Goal: Task Accomplishment & Management: Complete application form

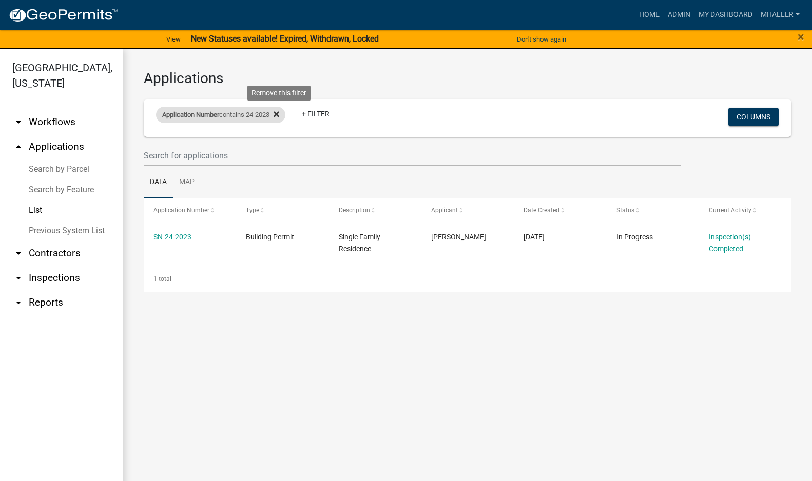
click at [279, 112] on icon at bounding box center [277, 115] width 6 height 6
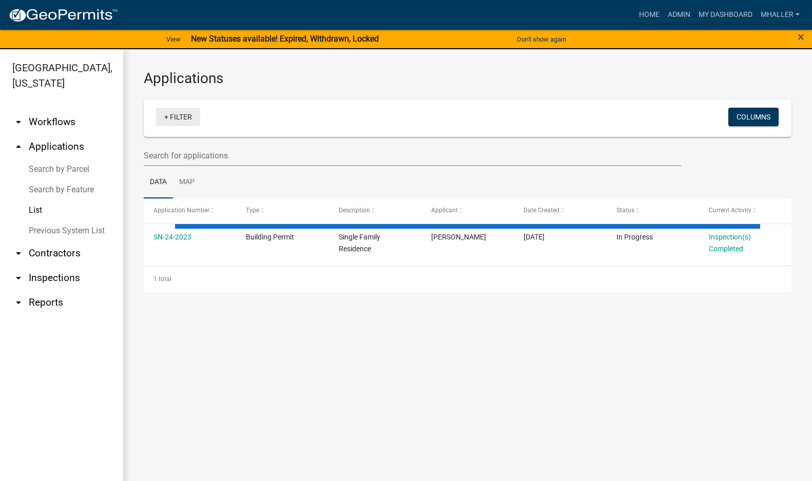
click at [189, 115] on link "+ Filter" at bounding box center [178, 117] width 44 height 18
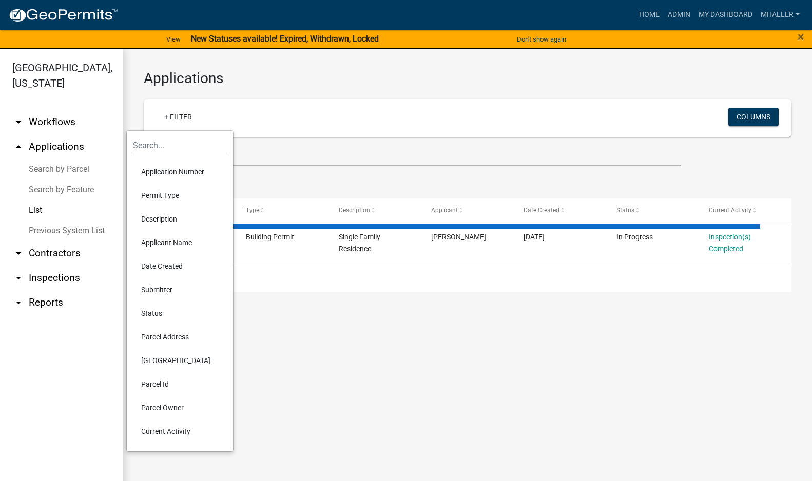
click at [160, 336] on li "Parcel Address" at bounding box center [180, 337] width 94 height 24
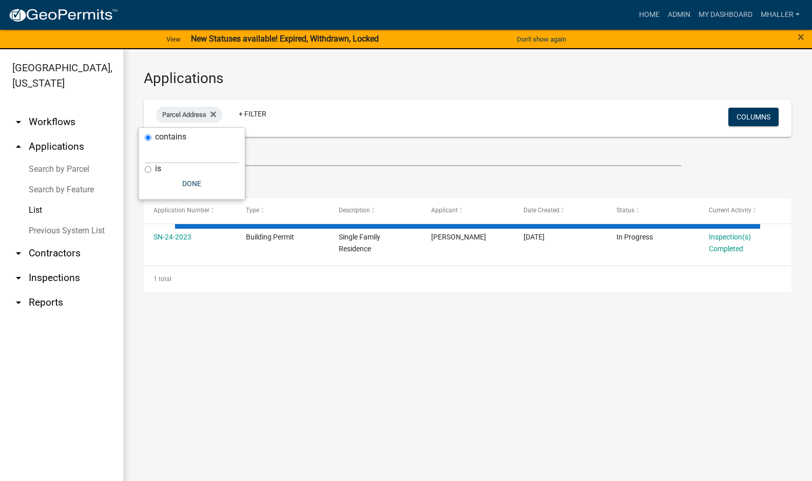
select select "1: 25"
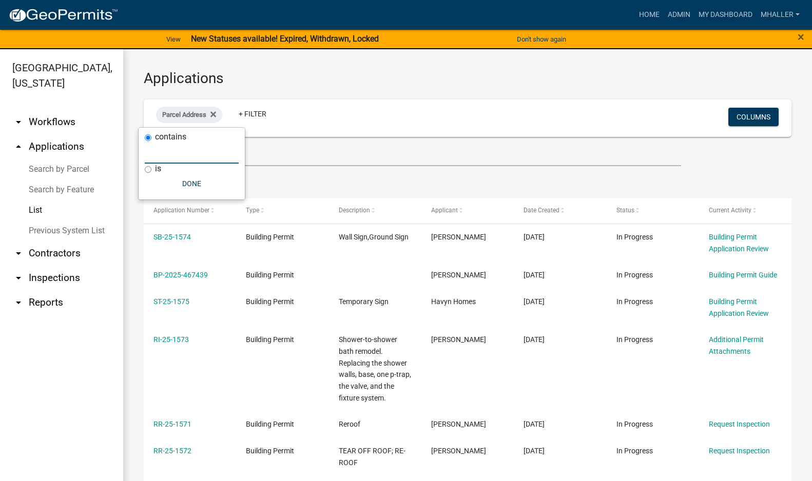
click at [169, 152] on input "text" at bounding box center [192, 153] width 94 height 21
type input "493"
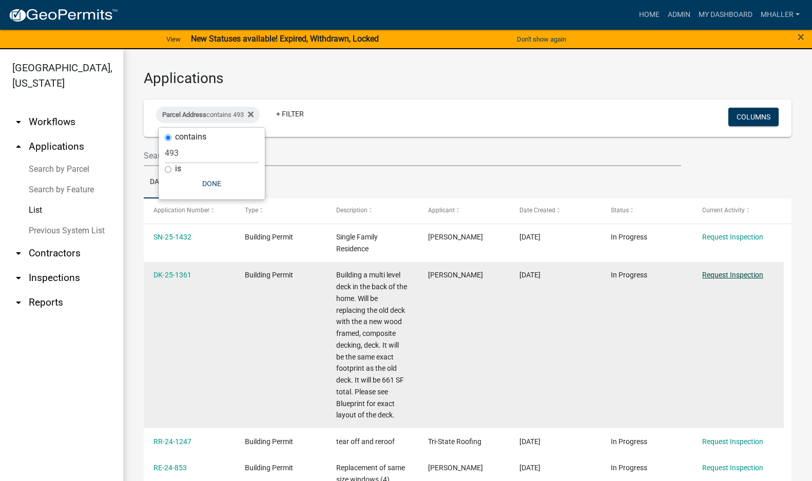
click at [746, 275] on link "Request Inspection" at bounding box center [732, 275] width 61 height 8
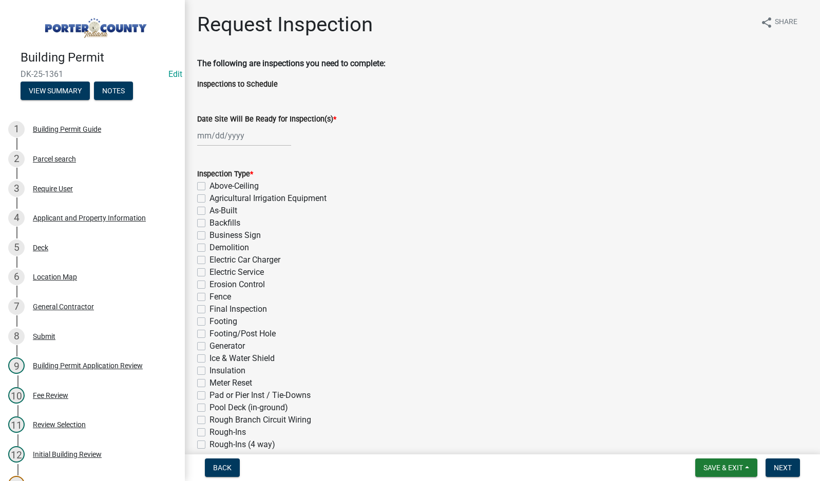
select select "8"
select select "2025"
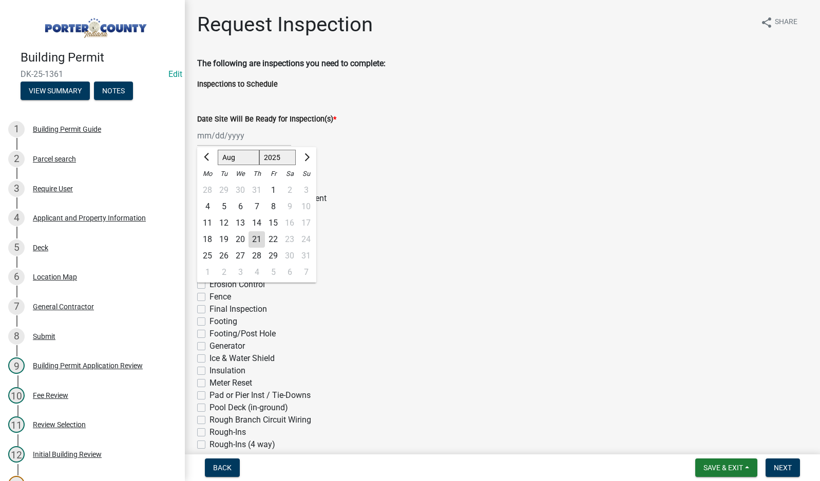
click at [226, 138] on div "[PERSON_NAME] Feb Mar Apr [PERSON_NAME][DATE] Oct Nov [DATE] 1526 1527 1528 152…" at bounding box center [244, 135] width 94 height 21
click at [255, 240] on div "21" at bounding box center [256, 239] width 16 height 16
type input "[DATE]"
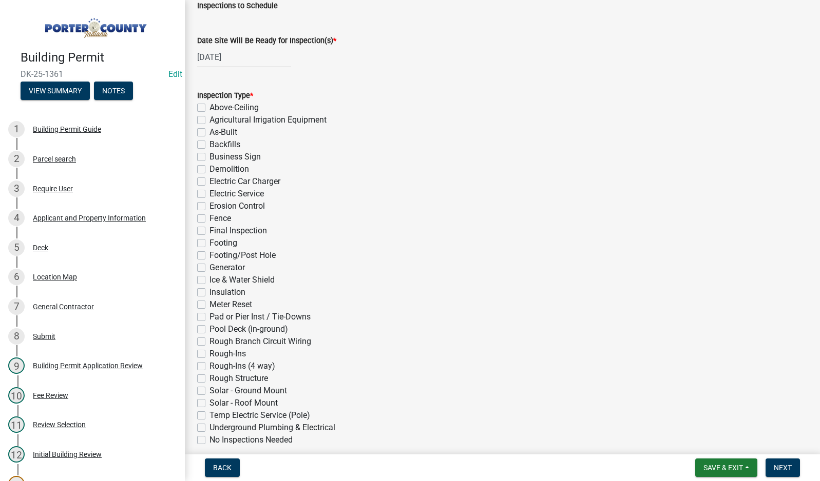
scroll to position [205, 0]
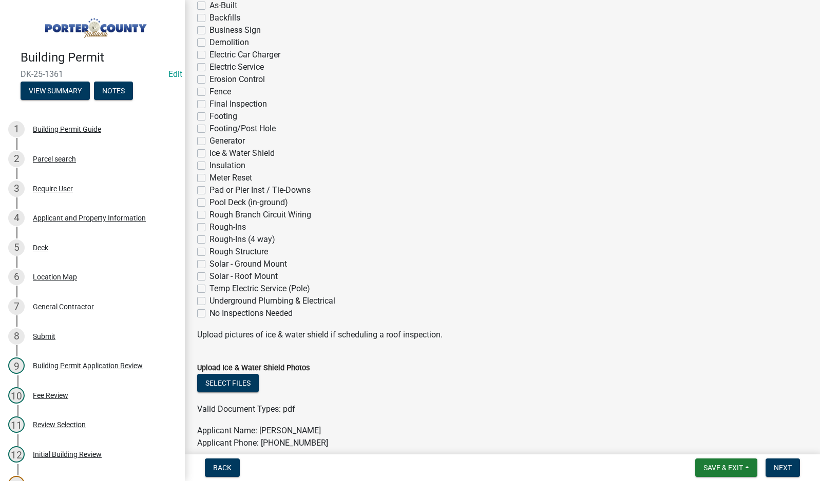
click at [209, 250] on label "Rough Structure" at bounding box center [238, 252] width 59 height 12
click at [209, 250] on input "Rough Structure" at bounding box center [212, 249] width 7 height 7
checkbox input "true"
checkbox input "false"
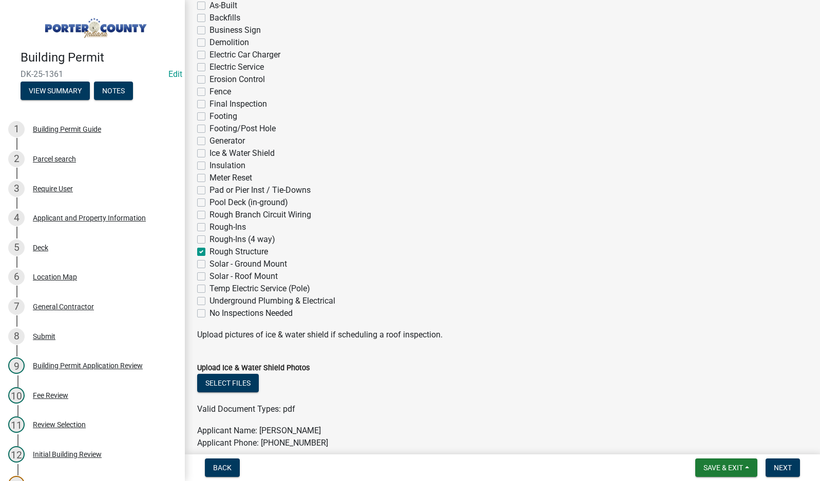
checkbox input "false"
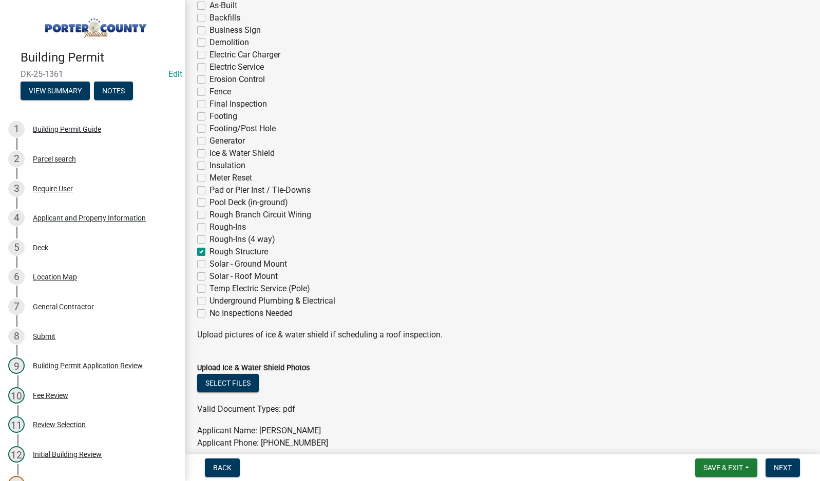
checkbox input "false"
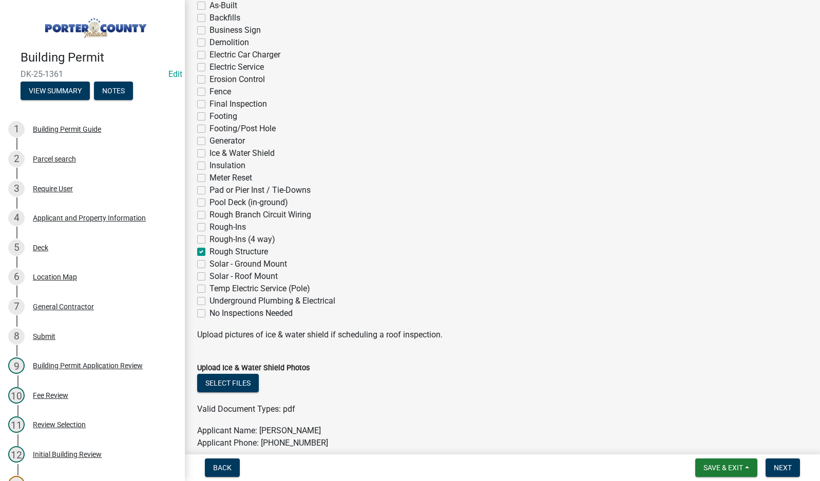
checkbox input "false"
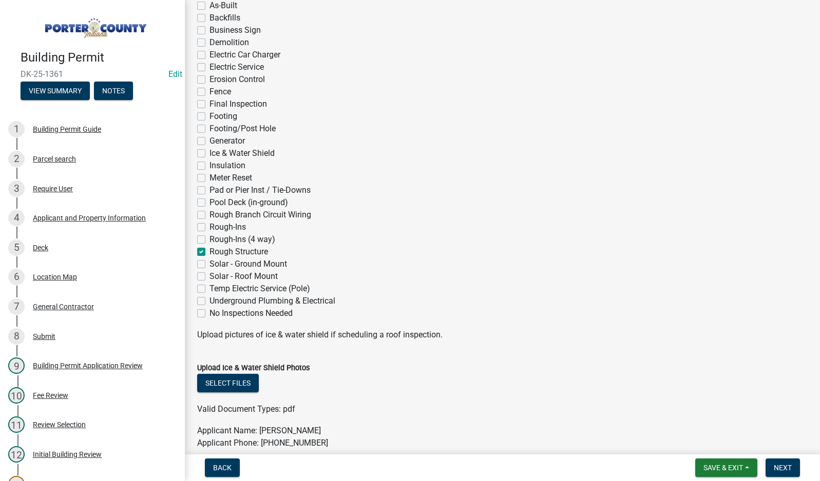
checkbox input "false"
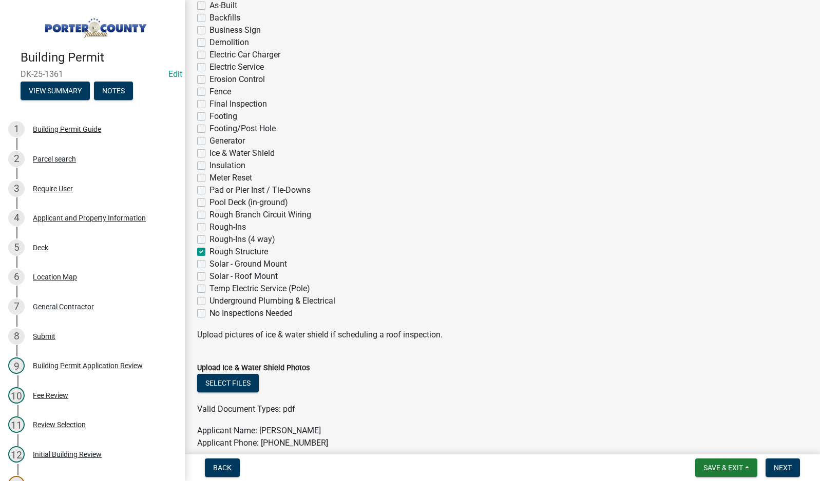
checkbox input "true"
checkbox input "false"
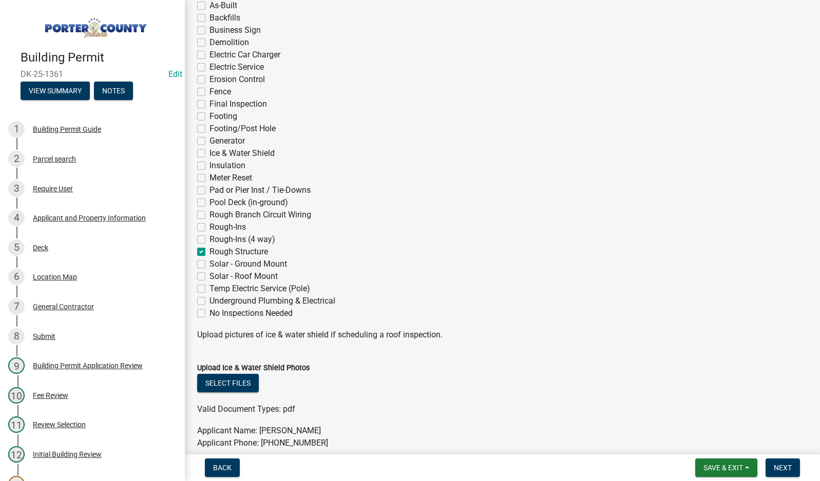
checkbox input "false"
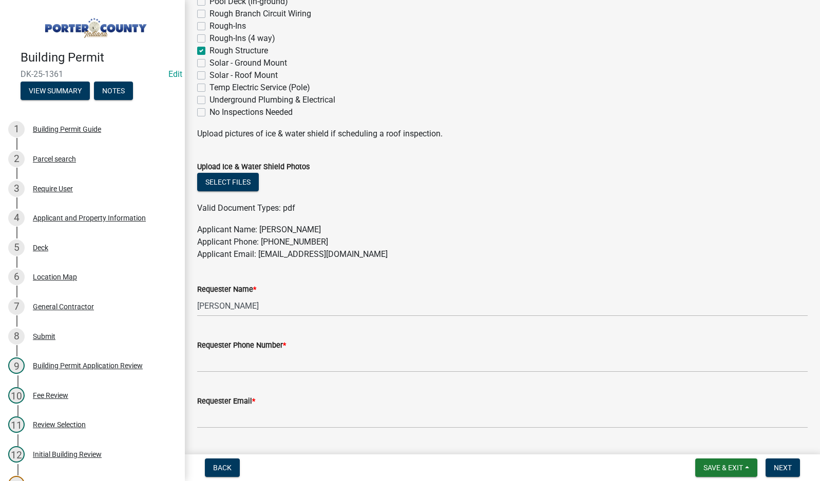
scroll to position [411, 0]
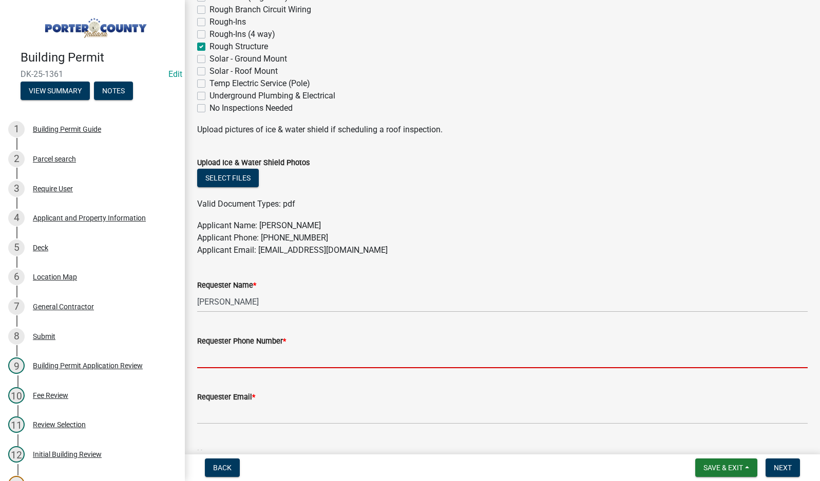
click at [278, 353] on input "Requester Phone Number *" at bounding box center [502, 357] width 610 height 21
type input "2194059766"
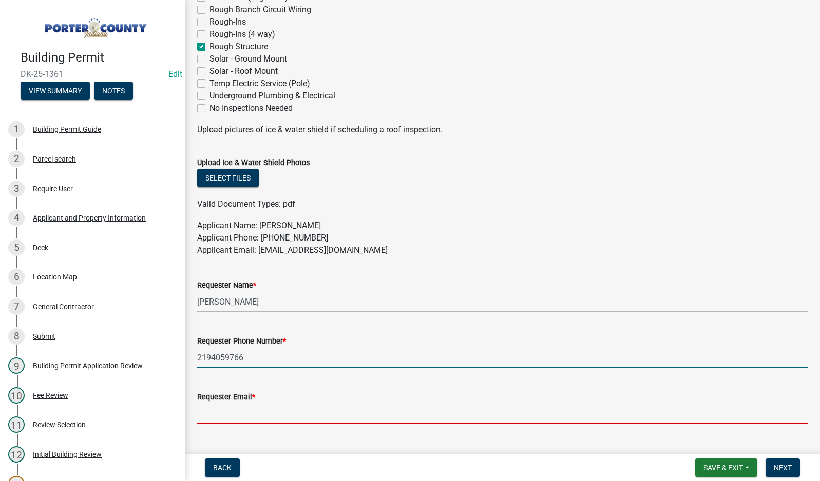
type input "[EMAIL_ADDRESS][DOMAIN_NAME]"
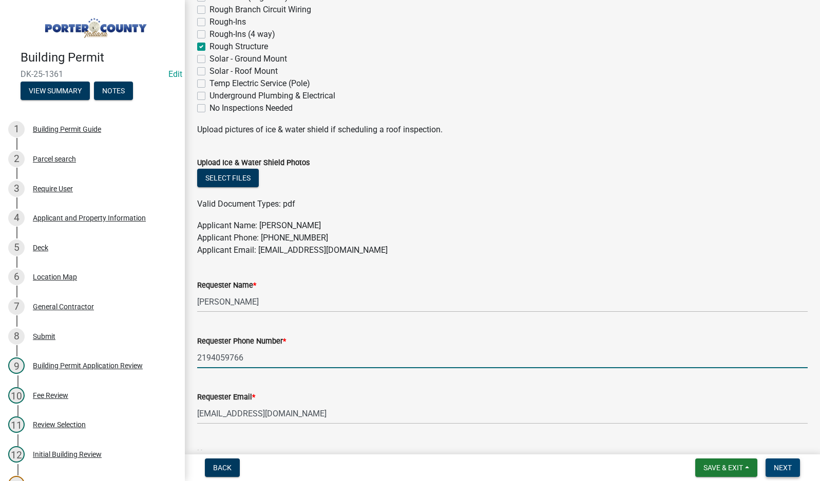
click at [778, 466] on span "Next" at bounding box center [782, 468] width 18 height 8
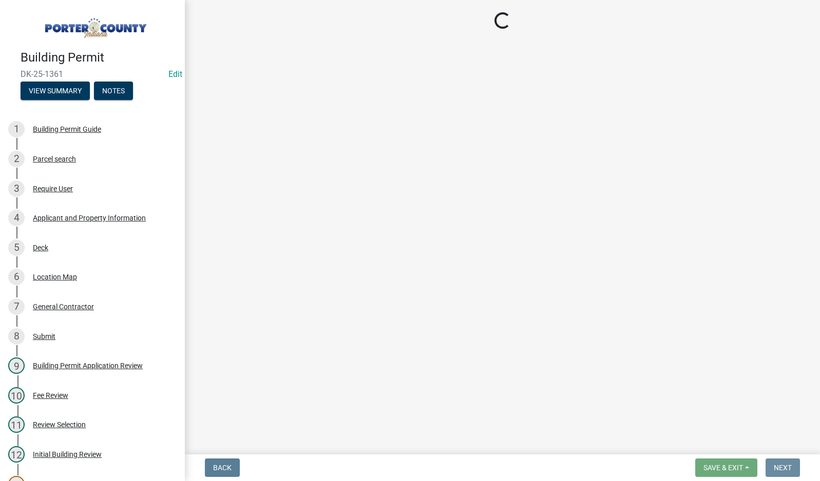
scroll to position [0, 0]
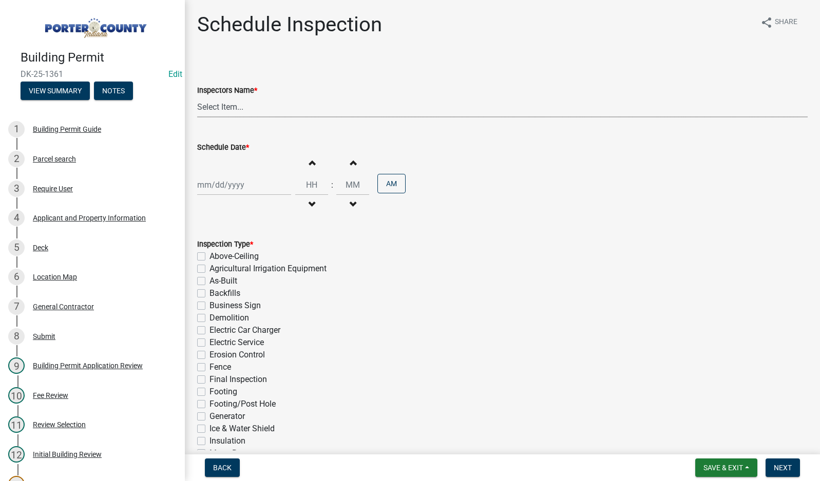
click at [227, 109] on select "Select Item... mhaller ([PERSON_NAME])" at bounding box center [502, 106] width 610 height 21
select select "ca350da2-795e-4cf8-941d-46ff53e354ae"
click at [197, 96] on select "Select Item... mhaller ([PERSON_NAME])" at bounding box center [502, 106] width 610 height 21
click at [228, 184] on div at bounding box center [244, 185] width 94 height 21
select select "8"
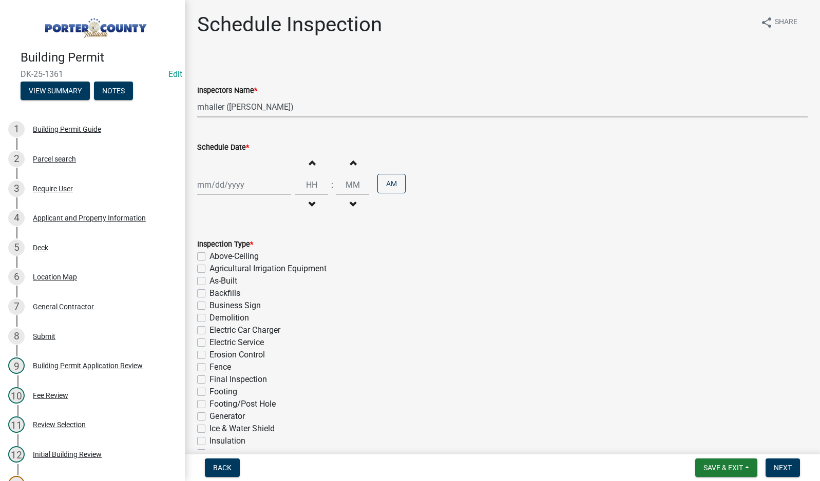
select select "2025"
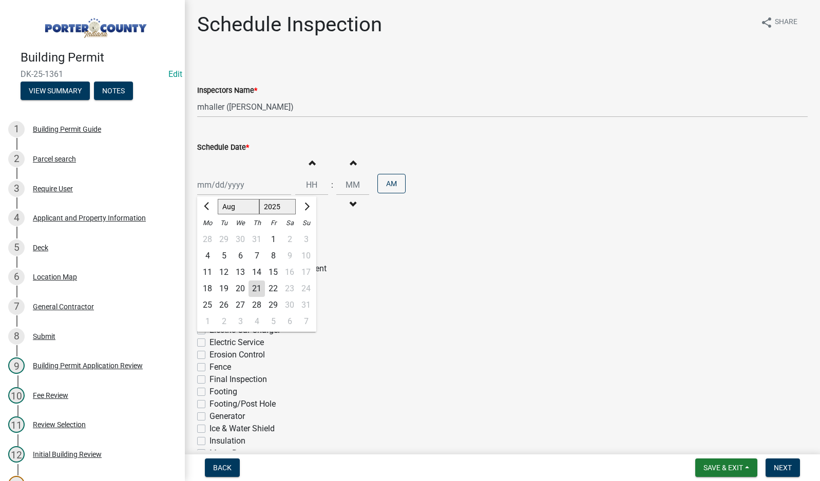
click at [258, 287] on div "21" at bounding box center [256, 289] width 16 height 16
type input "[DATE]"
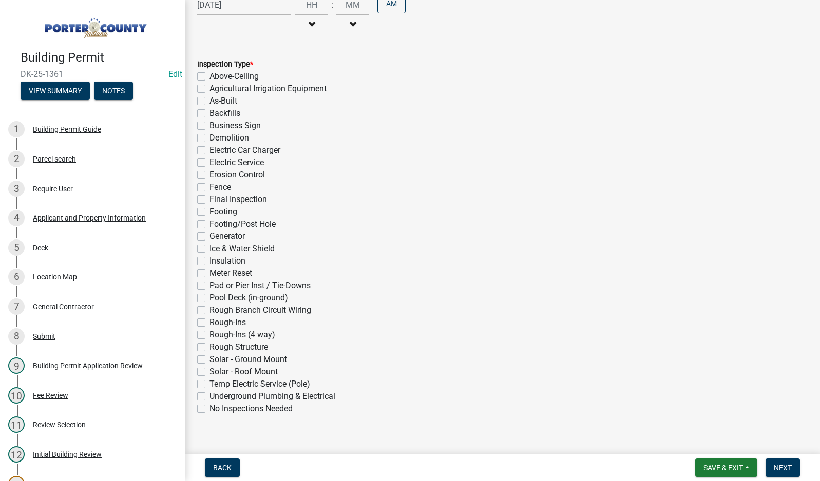
scroll to position [194, 0]
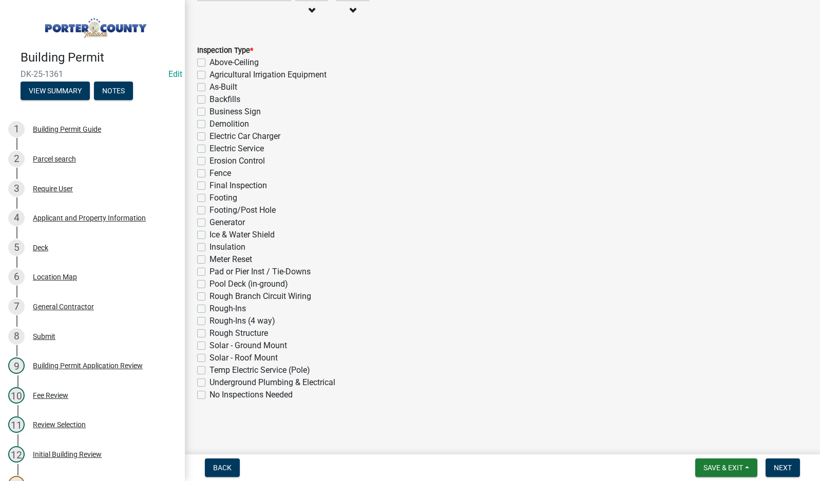
click at [198, 334] on div "Inspection Type * Above-Ceiling Agricultural Irrigation Equipment As-Built Back…" at bounding box center [502, 217] width 626 height 370
click at [209, 334] on label "Rough Structure" at bounding box center [238, 333] width 59 height 12
click at [209, 334] on input "Rough Structure" at bounding box center [212, 330] width 7 height 7
checkbox input "true"
checkbox input "false"
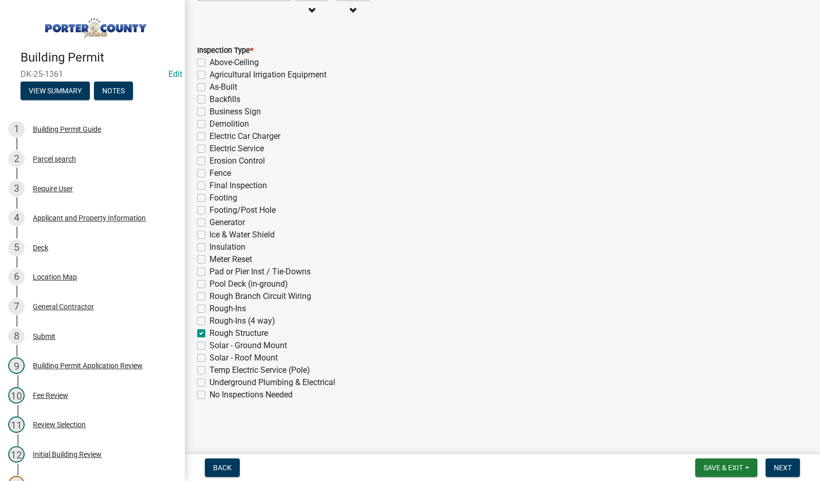
checkbox input "false"
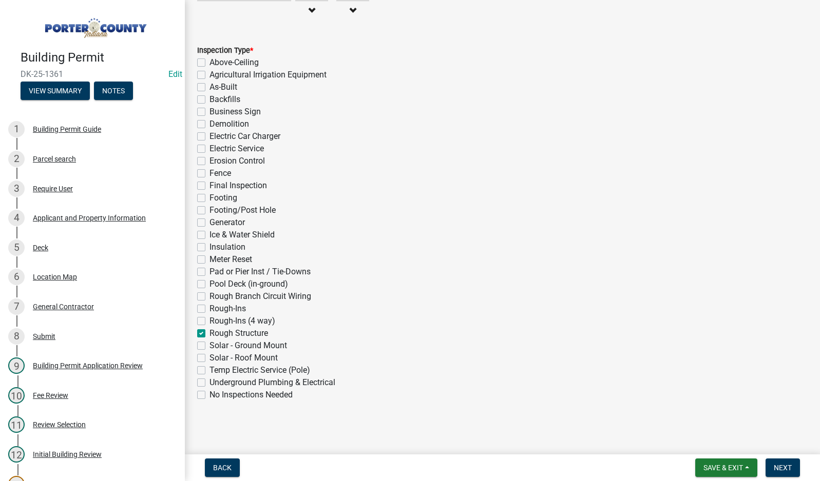
checkbox input "false"
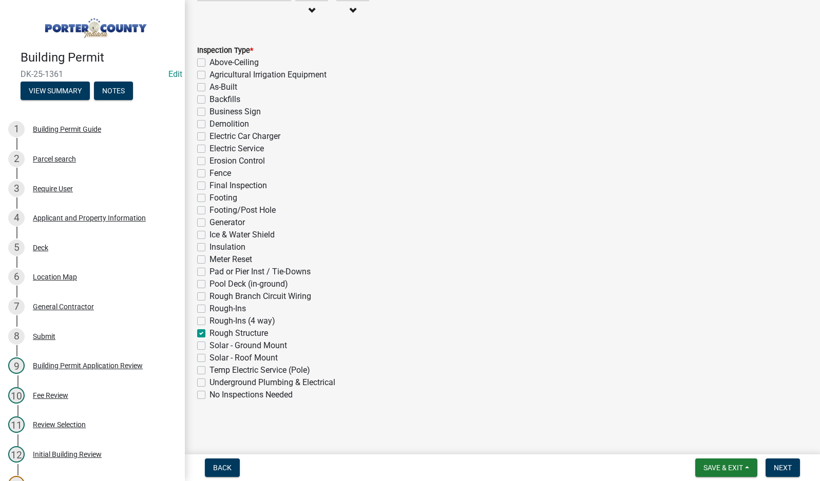
checkbox input "false"
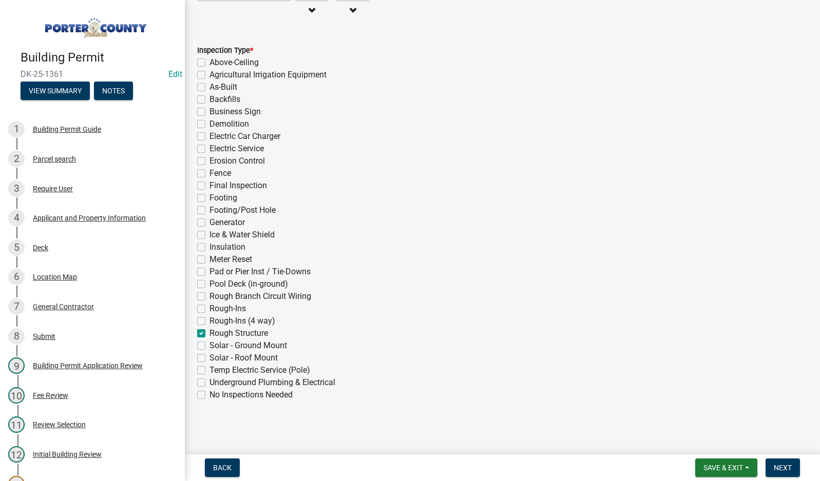
checkbox input "false"
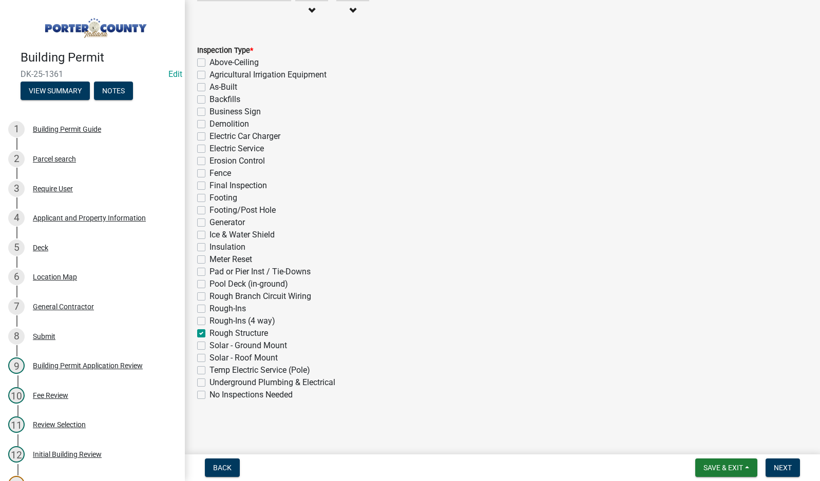
checkbox input "false"
checkbox input "true"
checkbox input "false"
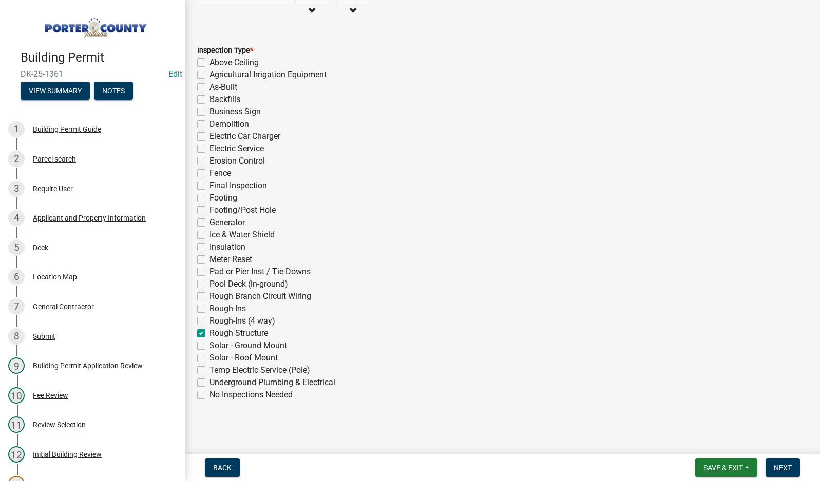
checkbox input "false"
click at [780, 475] on button "Next" at bounding box center [782, 468] width 34 height 18
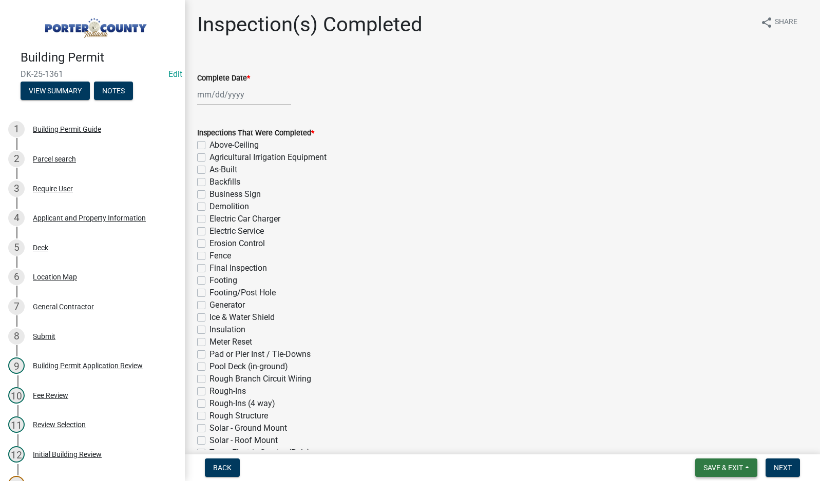
click at [717, 467] on span "Save & Exit" at bounding box center [723, 468] width 40 height 8
click at [718, 445] on button "Save & Exit" at bounding box center [716, 441] width 82 height 25
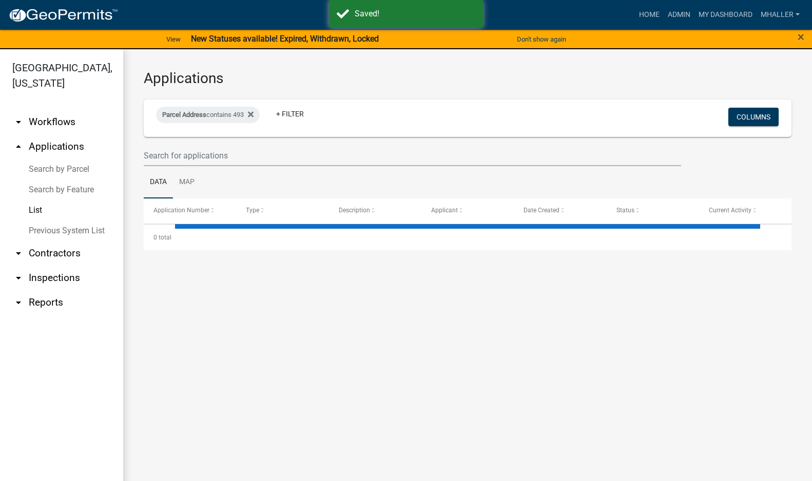
select select "1: 25"
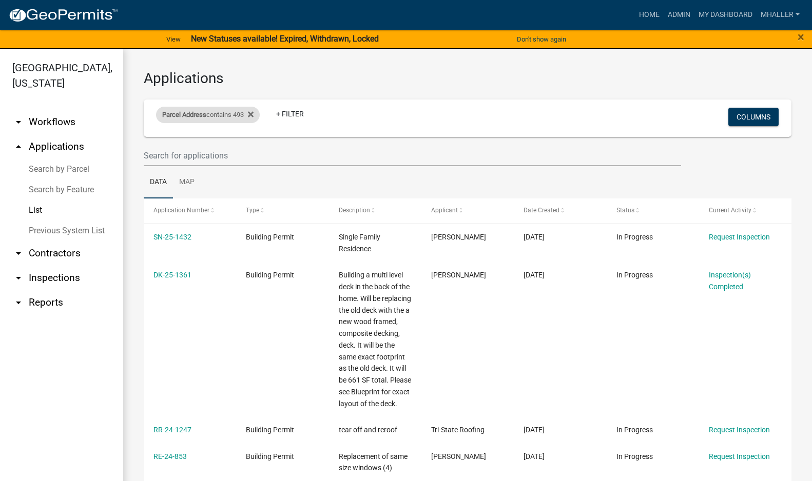
click at [226, 115] on div "Parcel Address contains 493" at bounding box center [208, 115] width 104 height 16
drag, startPoint x: 206, startPoint y: 150, endPoint x: 98, endPoint y: 150, distance: 108.3
click at [98, 150] on body "Internet Explorer does NOT work with GeoPermits. Get a new browser for more sec…" at bounding box center [406, 240] width 812 height 481
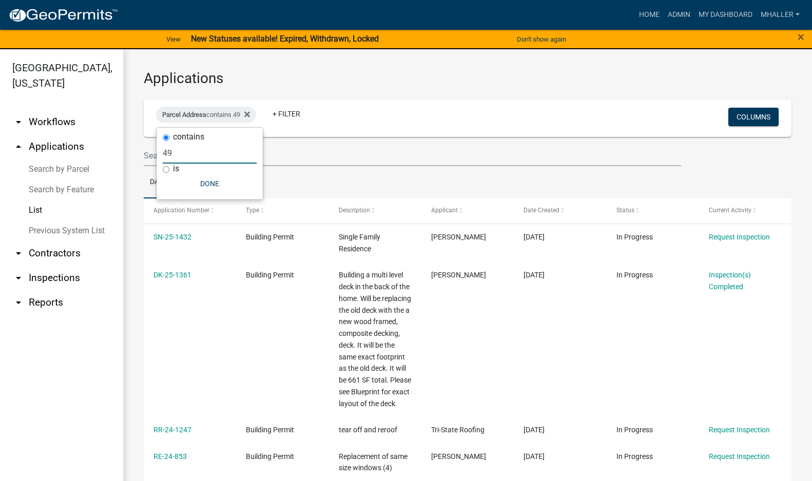
type input "4"
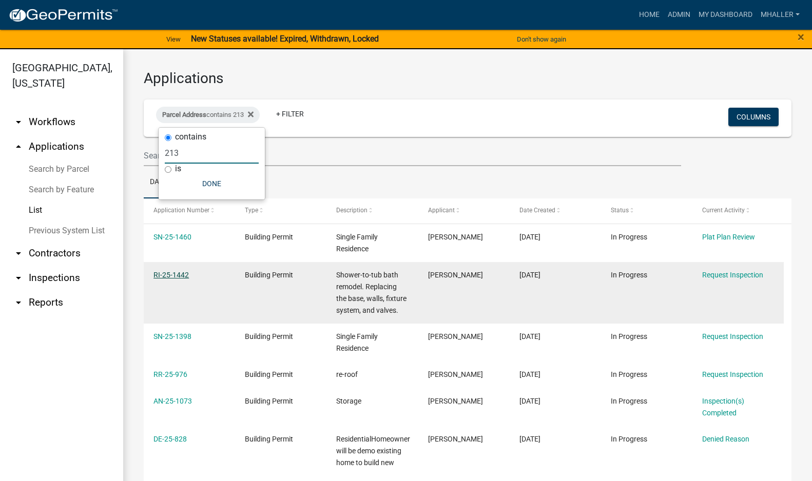
type input "213"
click at [164, 272] on link "RI-25-1442" at bounding box center [170, 275] width 35 height 8
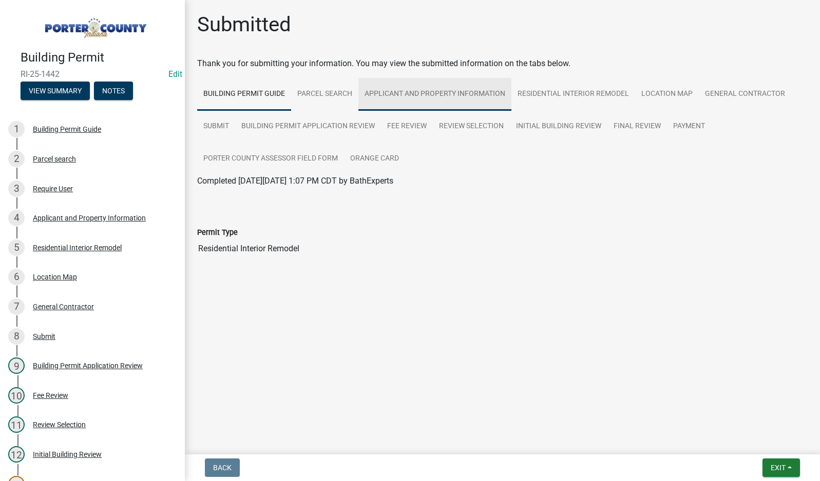
click at [413, 91] on link "Applicant and Property Information" at bounding box center [434, 94] width 153 height 33
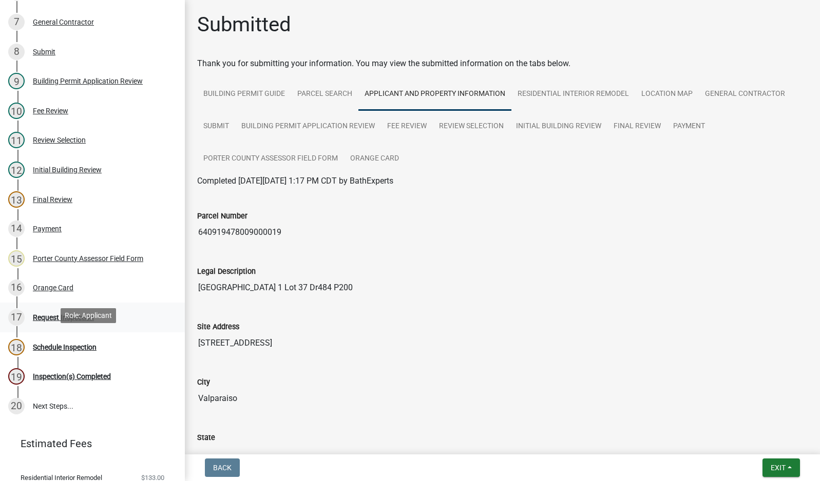
scroll to position [342, 0]
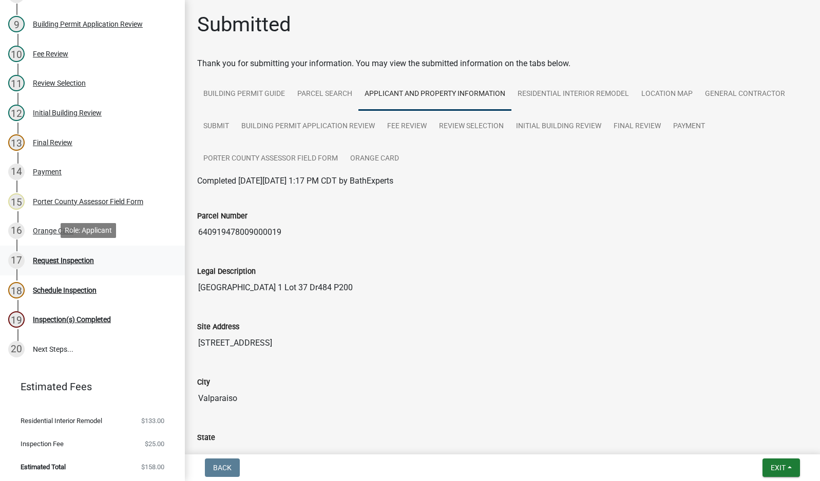
click at [81, 258] on div "Request Inspection" at bounding box center [63, 260] width 61 height 7
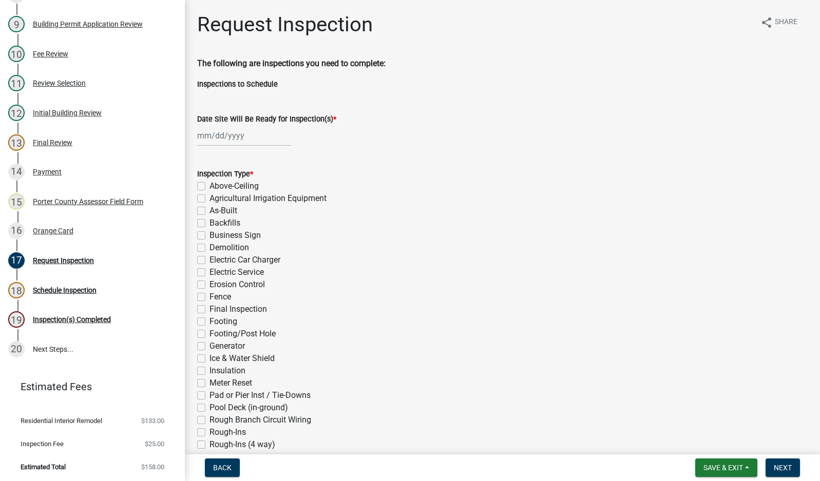
click at [214, 138] on div at bounding box center [244, 135] width 94 height 21
select select "8"
select select "2025"
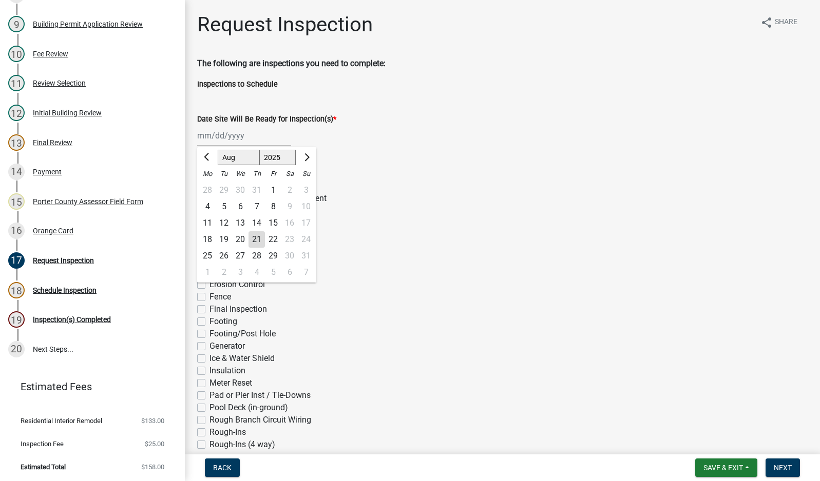
click at [255, 237] on div "21" at bounding box center [256, 239] width 16 height 16
type input "[DATE]"
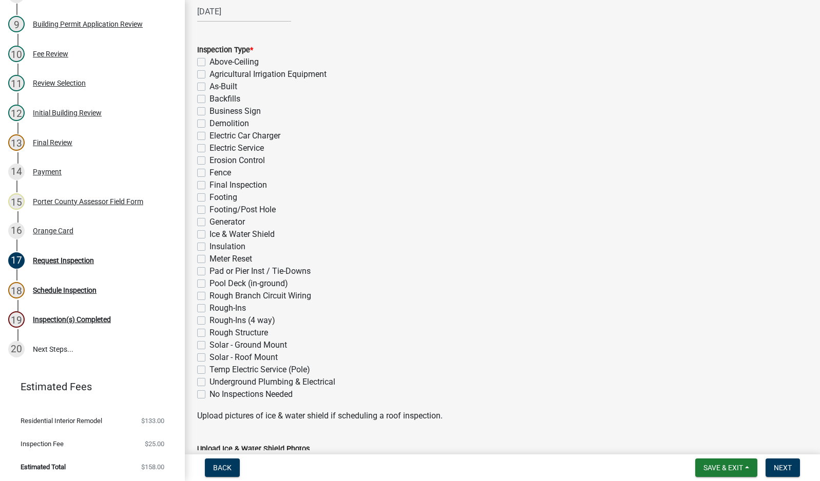
scroll to position [154, 0]
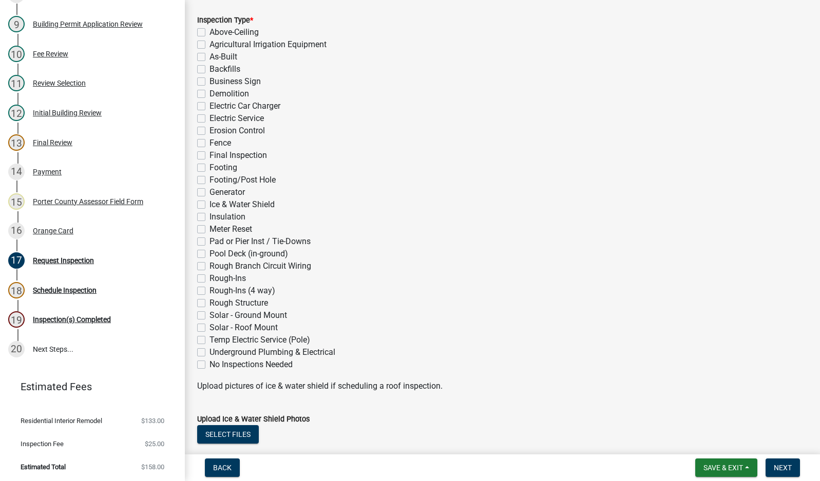
click at [209, 280] on label "Rough-Ins" at bounding box center [227, 279] width 36 height 12
click at [209, 279] on input "Rough-Ins" at bounding box center [212, 276] width 7 height 7
checkbox input "true"
checkbox input "false"
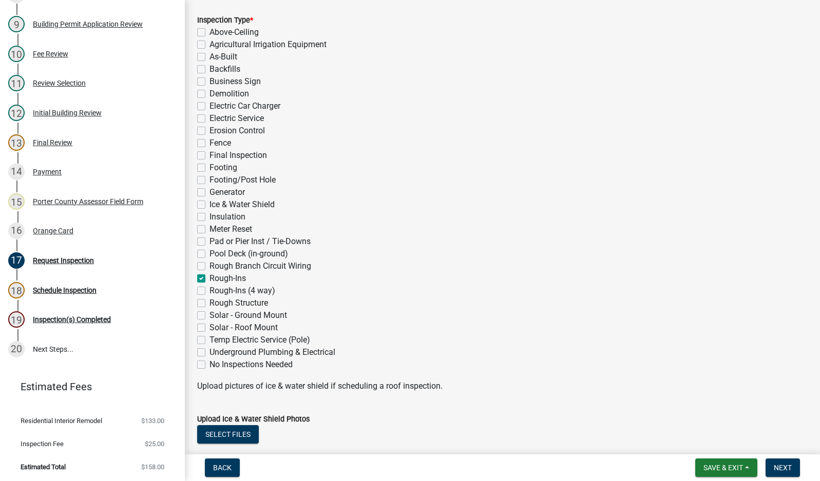
checkbox input "false"
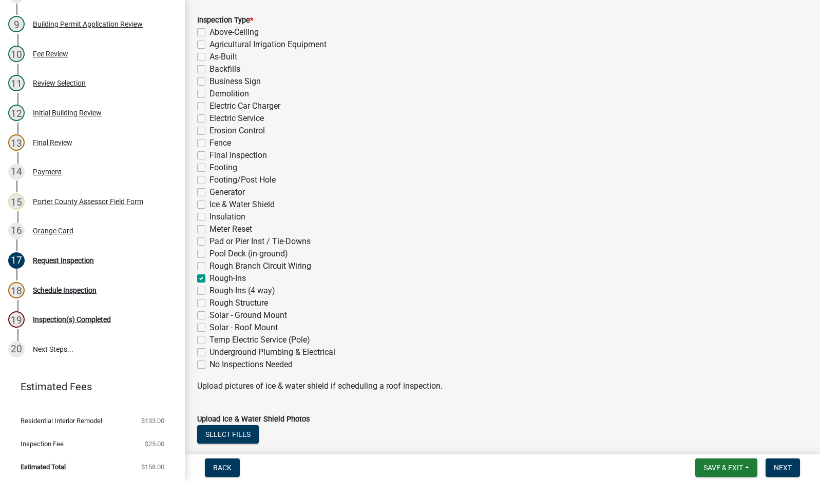
checkbox input "false"
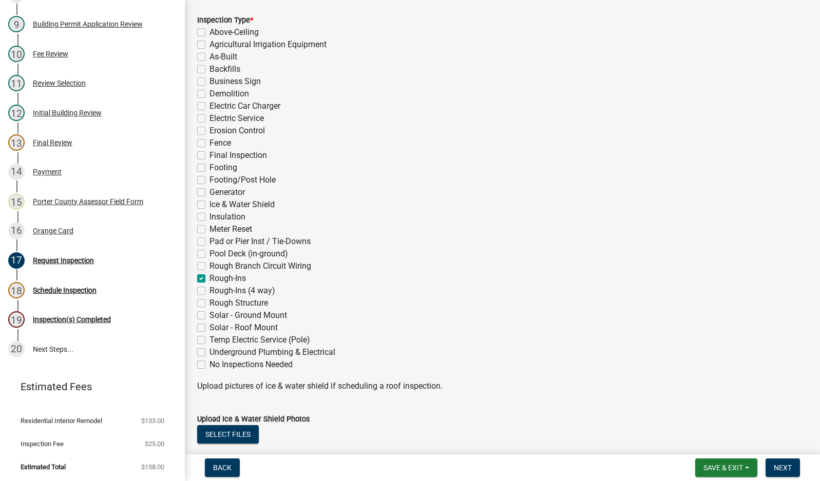
checkbox input "false"
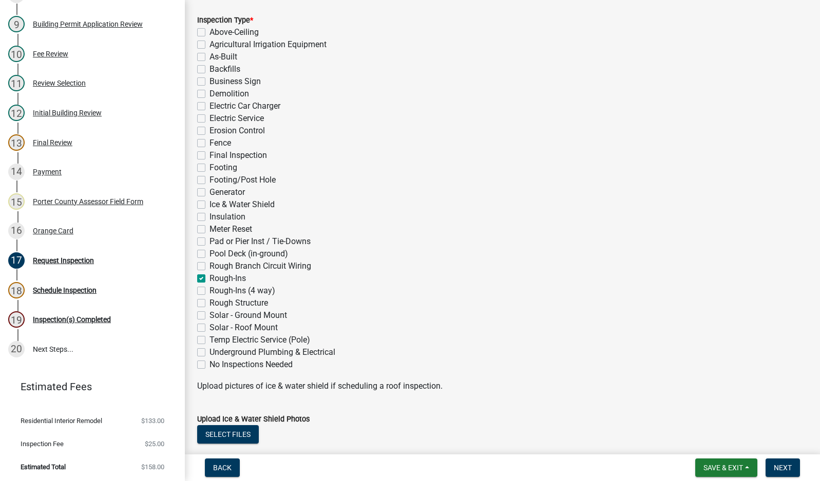
checkbox input "false"
checkbox input "true"
checkbox input "false"
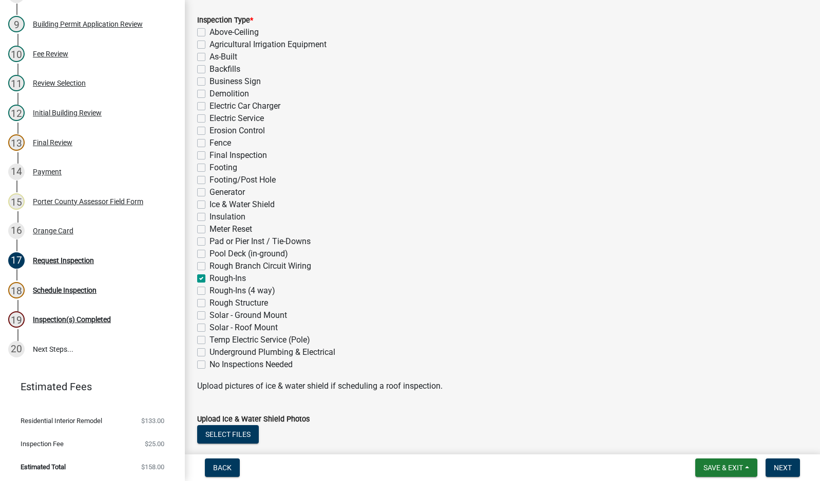
checkbox input "false"
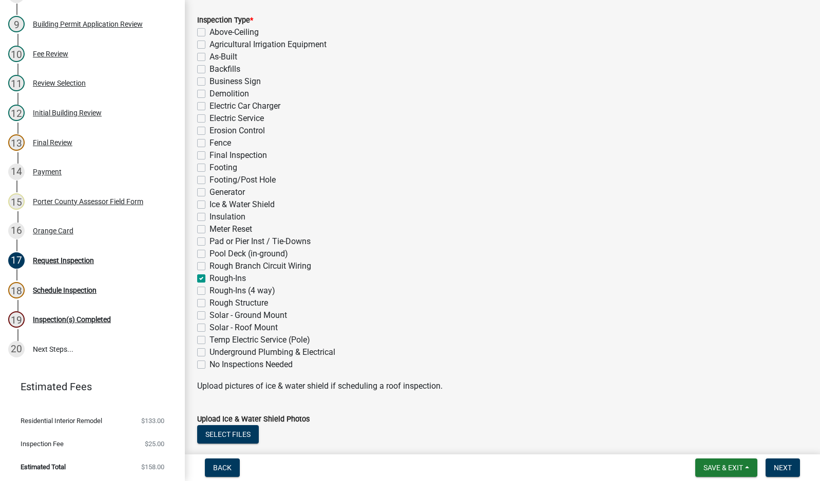
checkbox input "false"
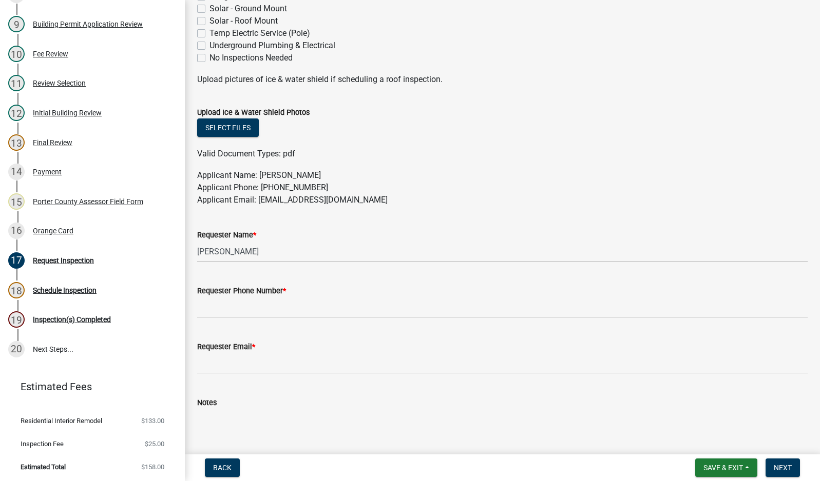
scroll to position [462, 0]
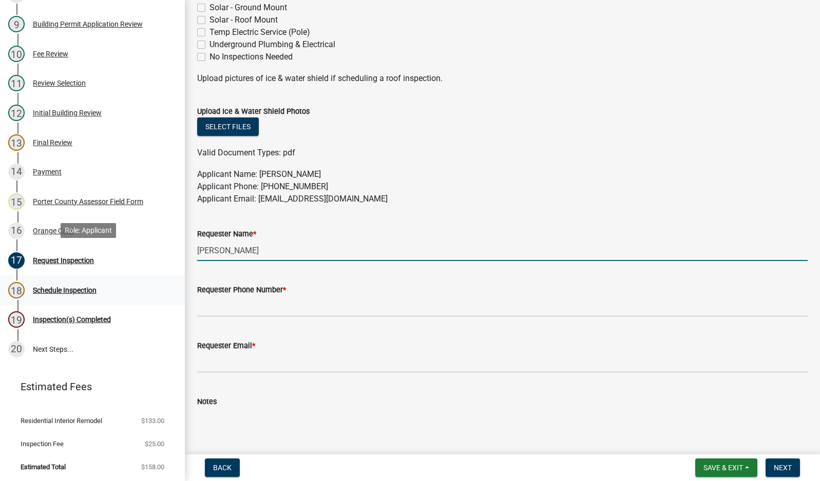
drag, startPoint x: 267, startPoint y: 253, endPoint x: 143, endPoint y: 281, distance: 127.4
click at [150, 253] on div "Building Permit RI-25-1442 Edit View Summary Notes 1 Building Permit Guide 2 Pa…" at bounding box center [410, 240] width 820 height 481
type input "bath experts"
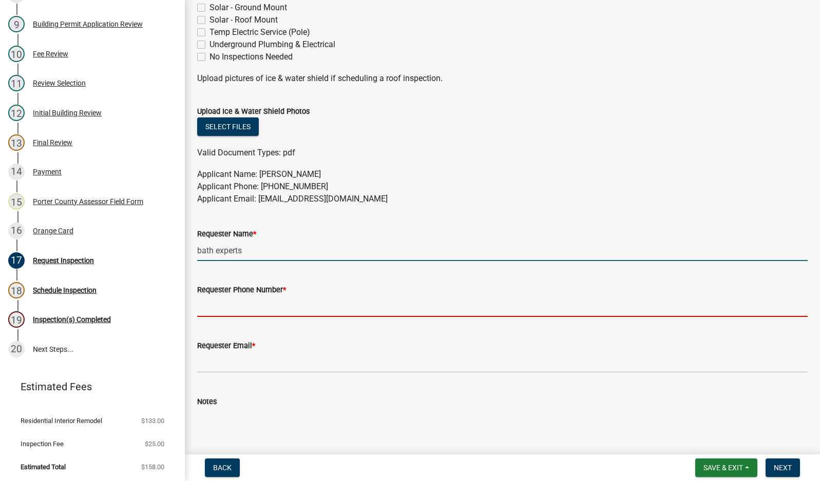
click at [241, 306] on input "Requester Phone Number *" at bounding box center [502, 306] width 610 height 21
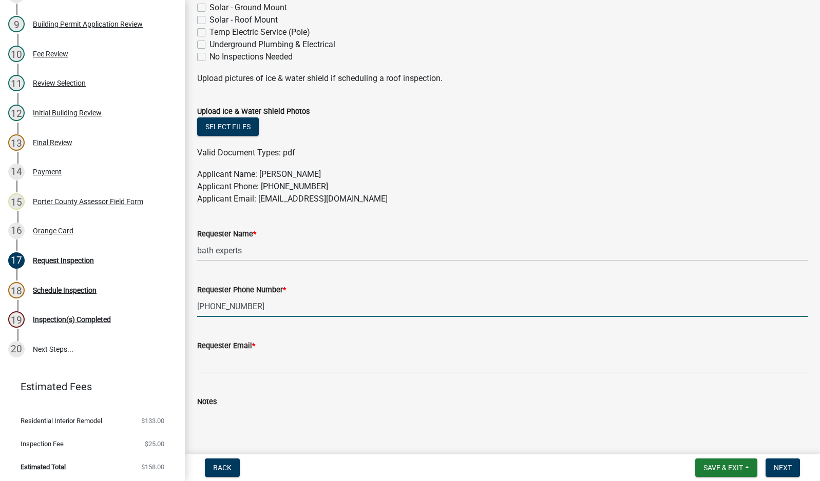
type input "[PHONE_NUMBER]"
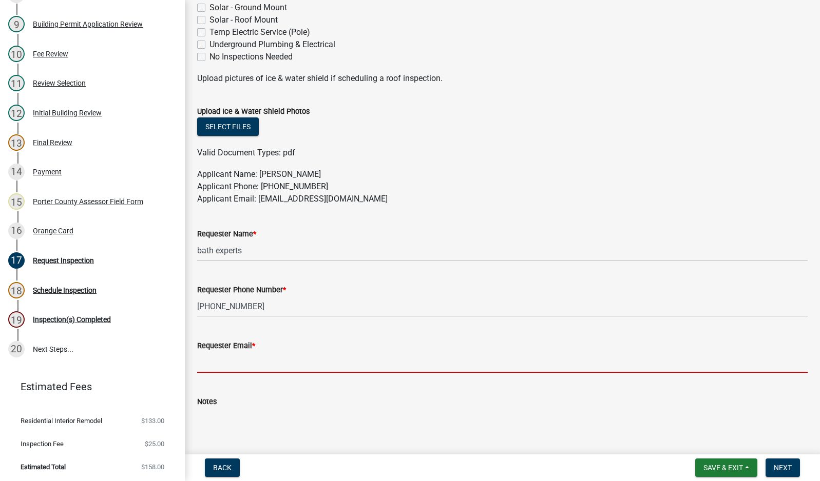
click at [233, 361] on input "Requester Email *" at bounding box center [502, 362] width 610 height 21
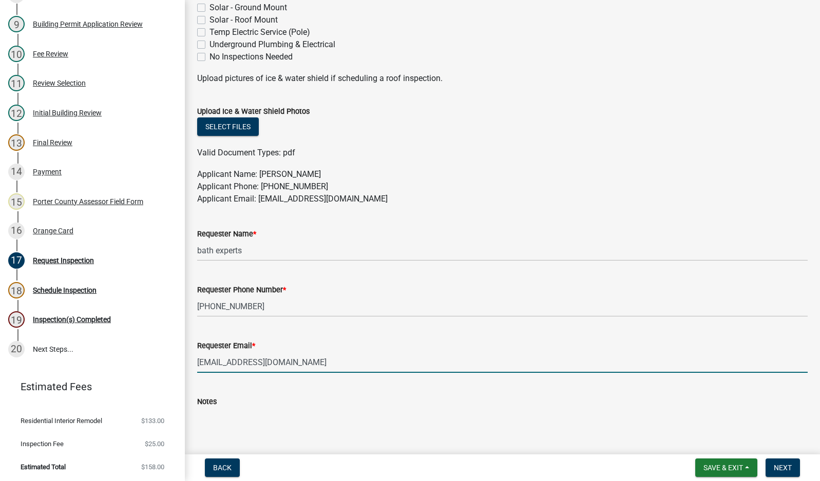
drag, startPoint x: 294, startPoint y: 363, endPoint x: 179, endPoint y: 361, distance: 115.5
click at [179, 361] on div "Building Permit RI-25-1442 Edit View Summary Notes 1 Building Permit Guide 2 Pa…" at bounding box center [410, 240] width 820 height 481
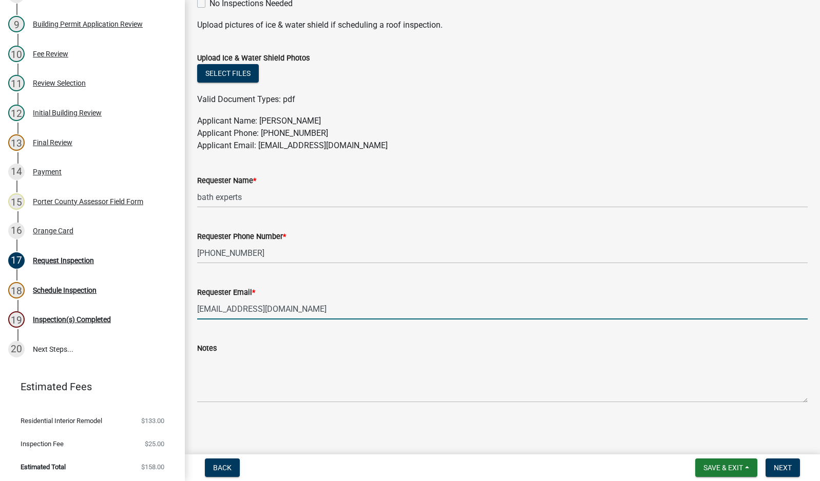
scroll to position [516, 0]
type input "[EMAIL_ADDRESS][DOMAIN_NAME]"
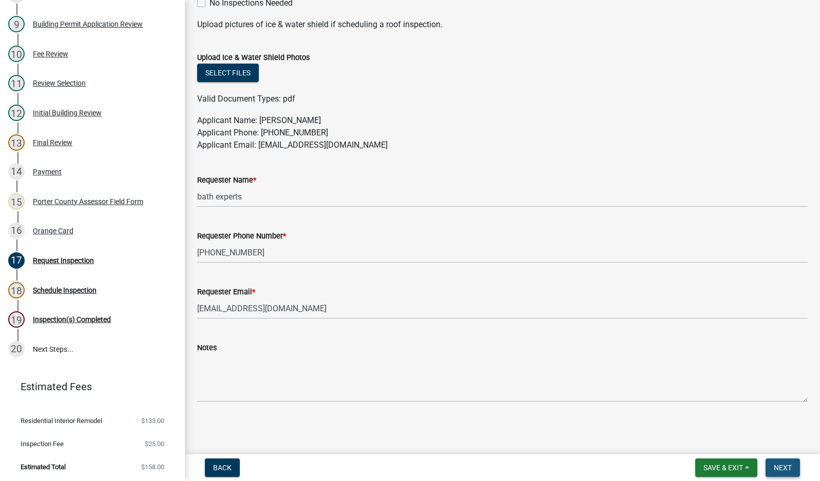
click at [782, 466] on span "Next" at bounding box center [782, 468] width 18 height 8
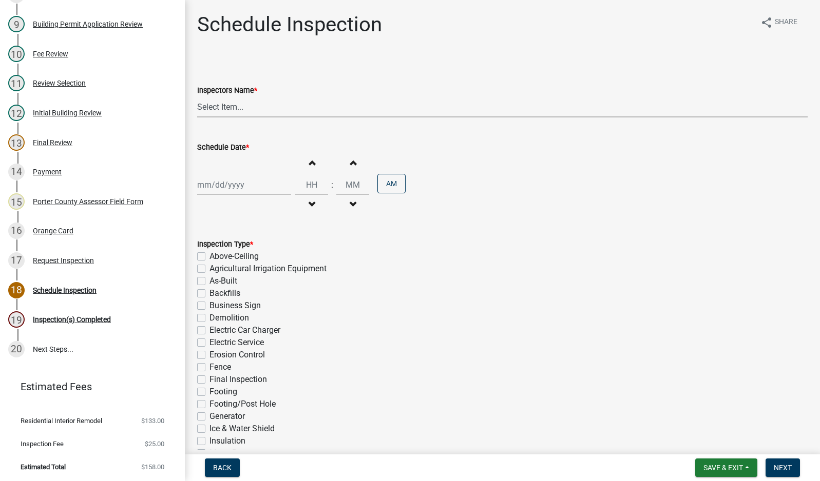
click at [214, 112] on select "Select Item... mhaller ([PERSON_NAME])" at bounding box center [502, 106] width 610 height 21
select select "ca350da2-795e-4cf8-941d-46ff53e354ae"
click at [197, 96] on select "Select Item... mhaller ([PERSON_NAME])" at bounding box center [502, 106] width 610 height 21
click at [232, 179] on div at bounding box center [244, 185] width 94 height 21
select select "8"
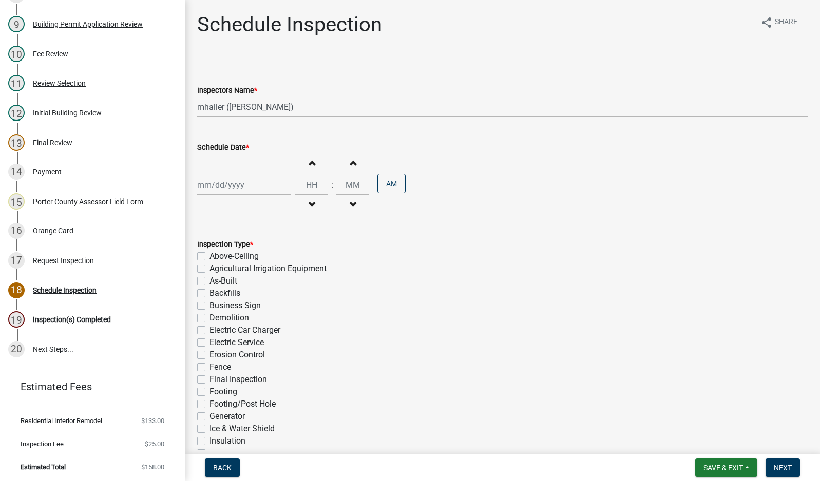
select select "2025"
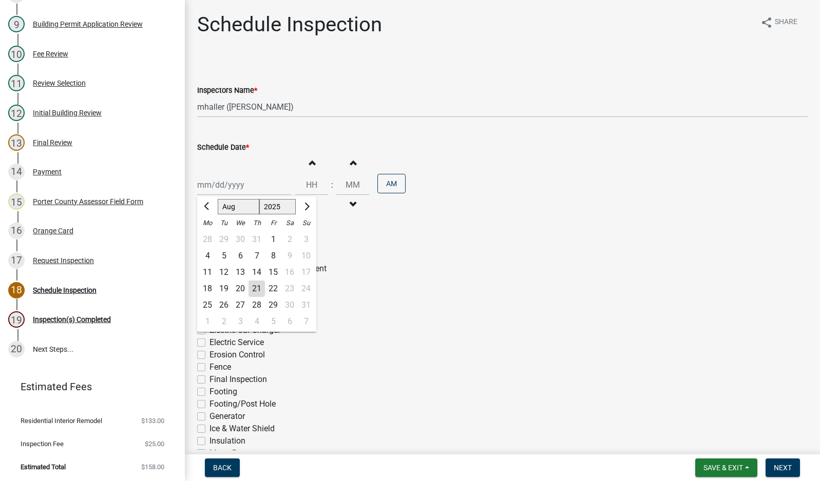
click at [256, 292] on div "21" at bounding box center [256, 289] width 16 height 16
type input "[DATE]"
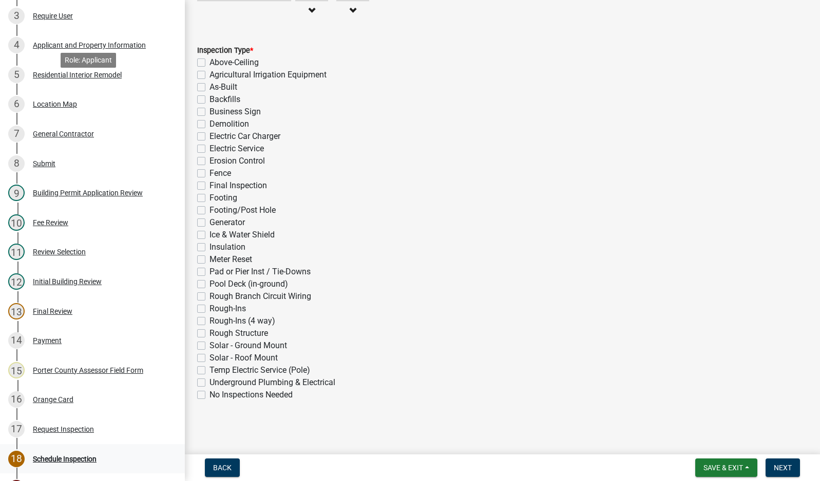
scroll to position [205, 0]
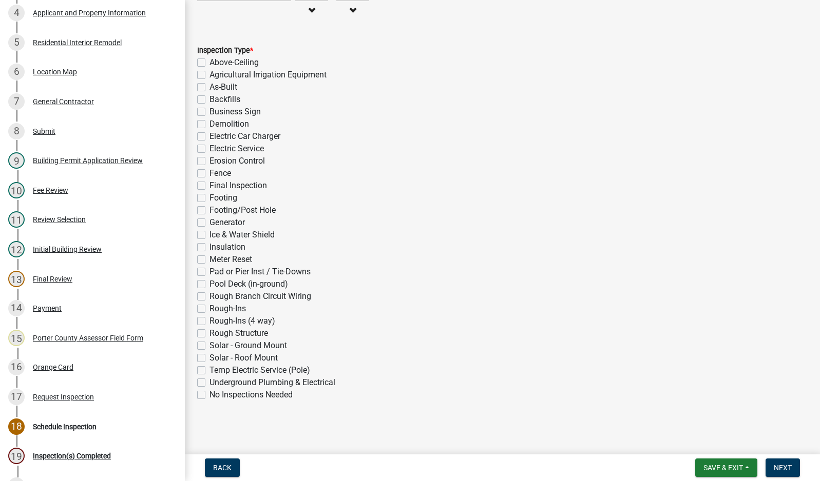
click at [209, 308] on label "Rough-Ins" at bounding box center [227, 309] width 36 height 12
click at [209, 308] on input "Rough-Ins" at bounding box center [212, 306] width 7 height 7
checkbox input "true"
checkbox input "false"
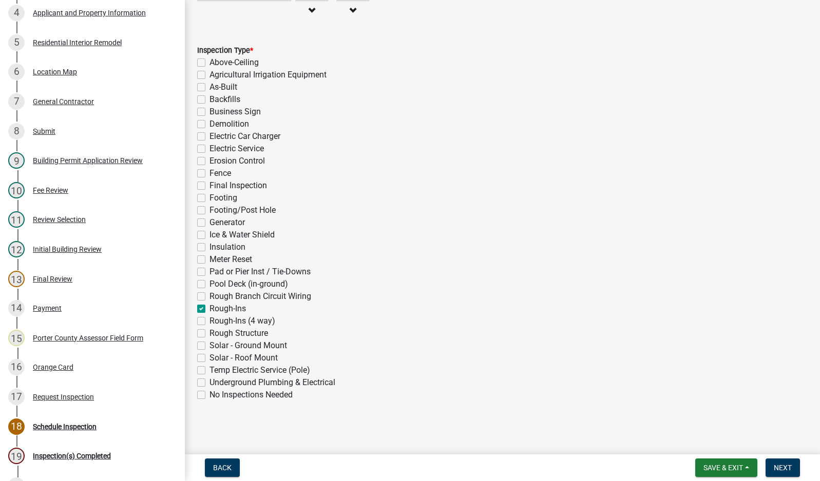
checkbox input "false"
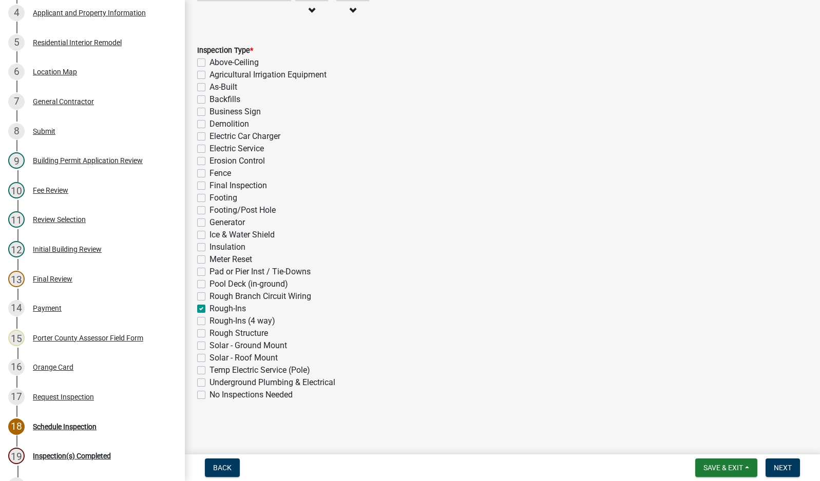
checkbox input "false"
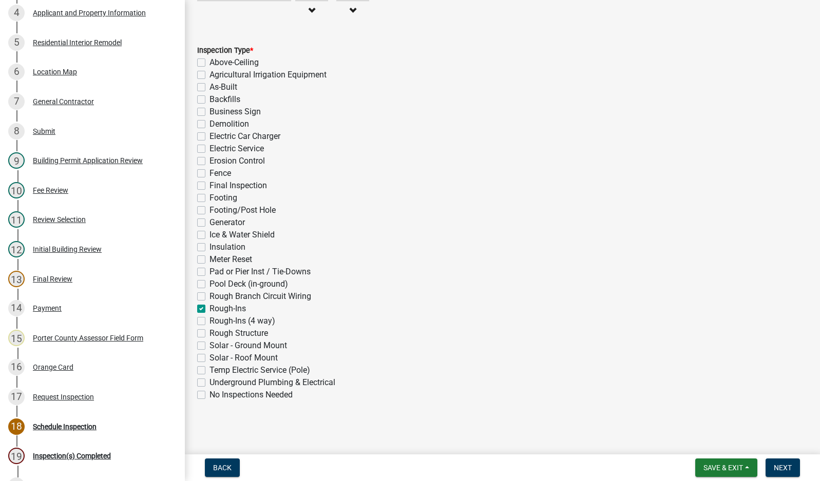
checkbox input "false"
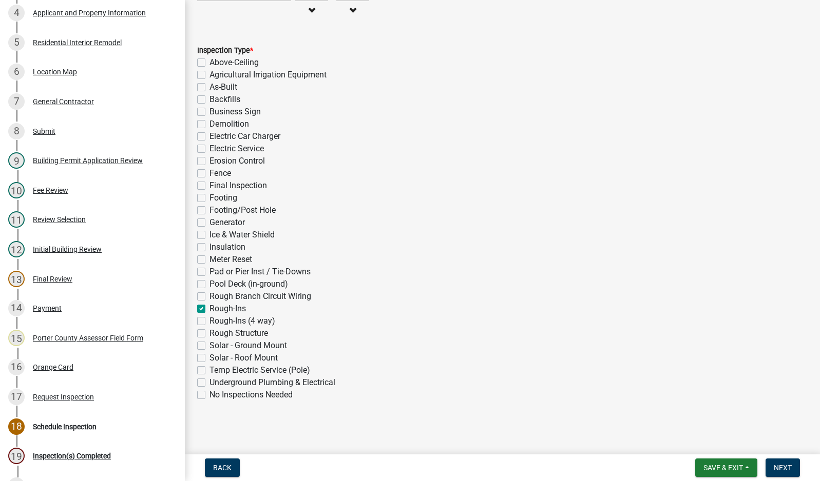
checkbox input "false"
checkbox input "true"
checkbox input "false"
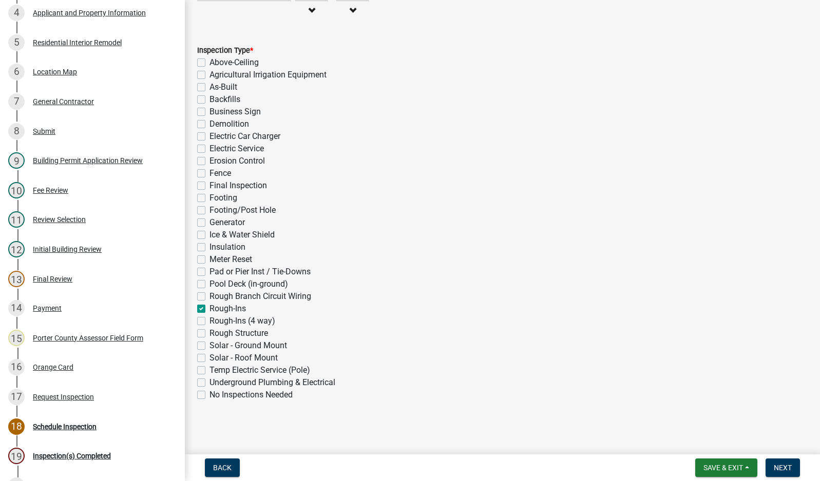
checkbox input "false"
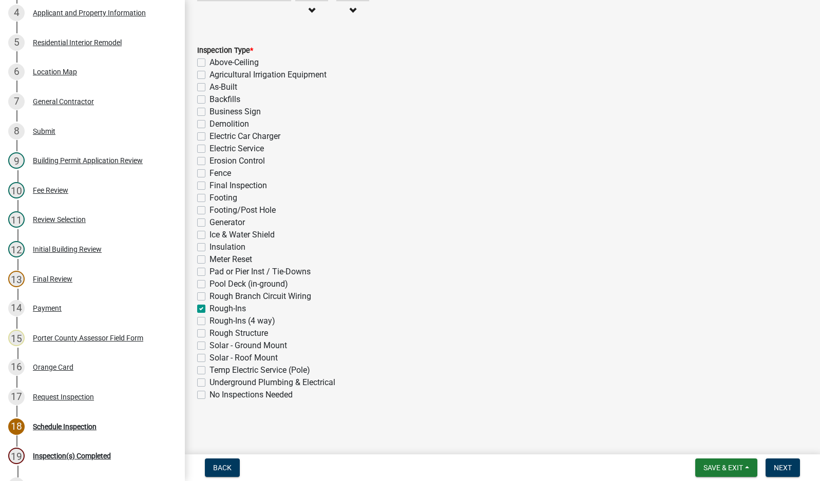
checkbox input "false"
click at [777, 468] on span "Next" at bounding box center [782, 468] width 18 height 8
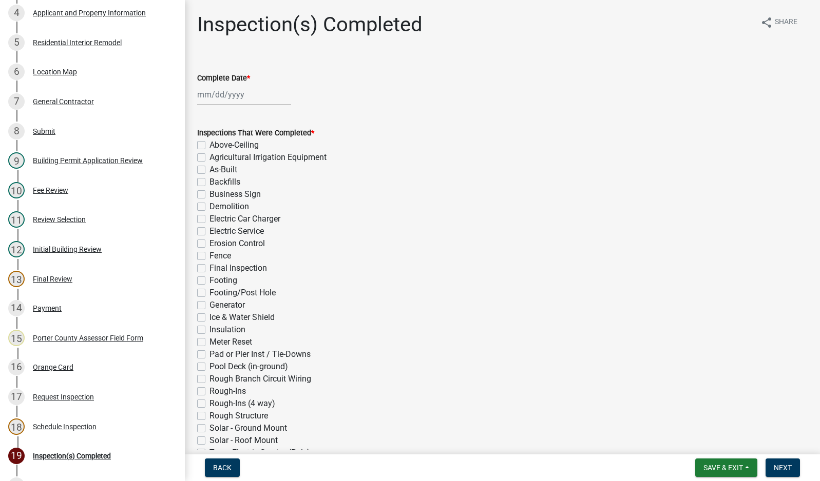
click at [221, 92] on div at bounding box center [244, 94] width 94 height 21
select select "8"
select select "2025"
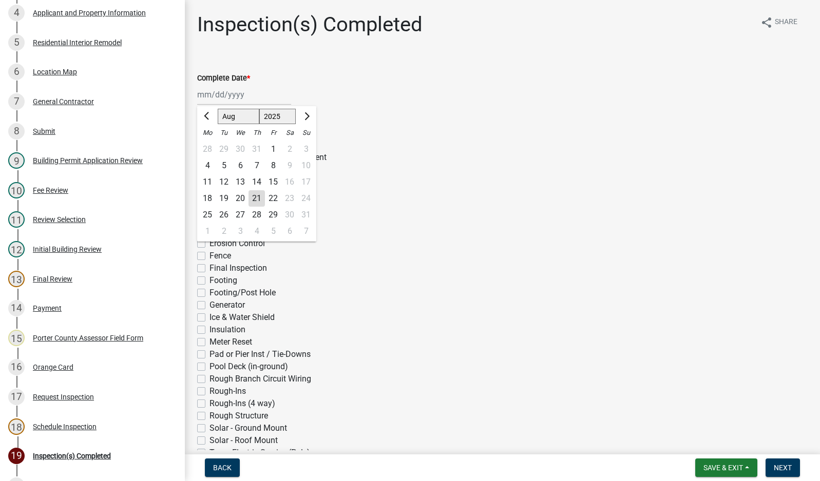
click at [257, 200] on div "21" at bounding box center [256, 198] width 16 height 16
type input "[DATE]"
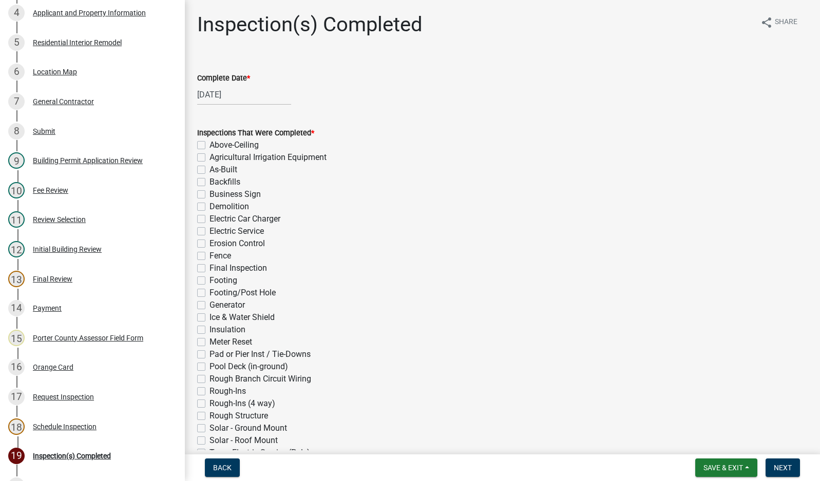
click at [209, 392] on label "Rough-Ins" at bounding box center [227, 391] width 36 height 12
click at [209, 392] on input "Rough-Ins" at bounding box center [212, 388] width 7 height 7
checkbox input "true"
checkbox input "false"
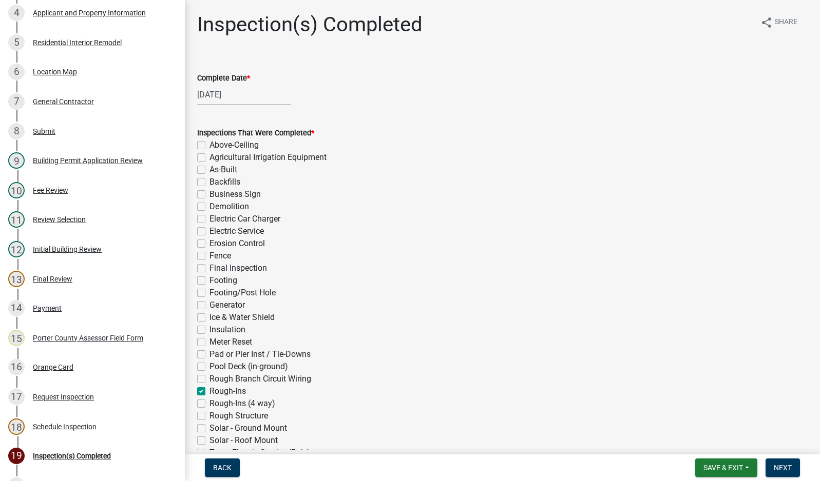
checkbox input "false"
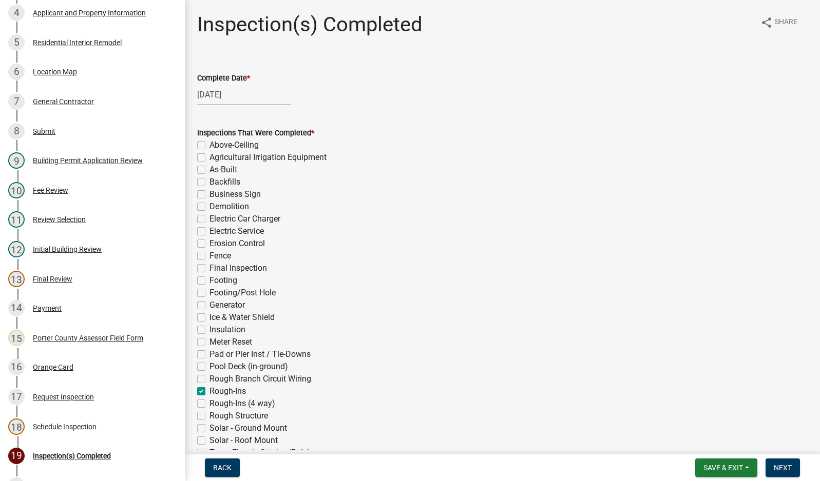
checkbox input "false"
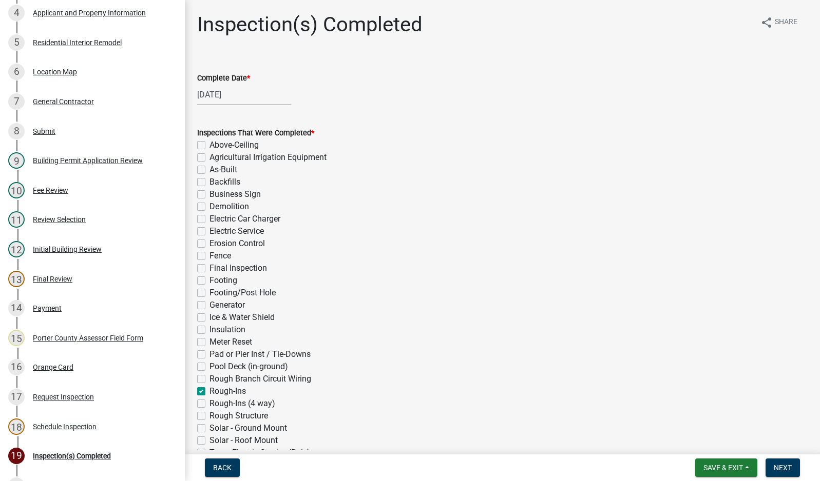
checkbox input "false"
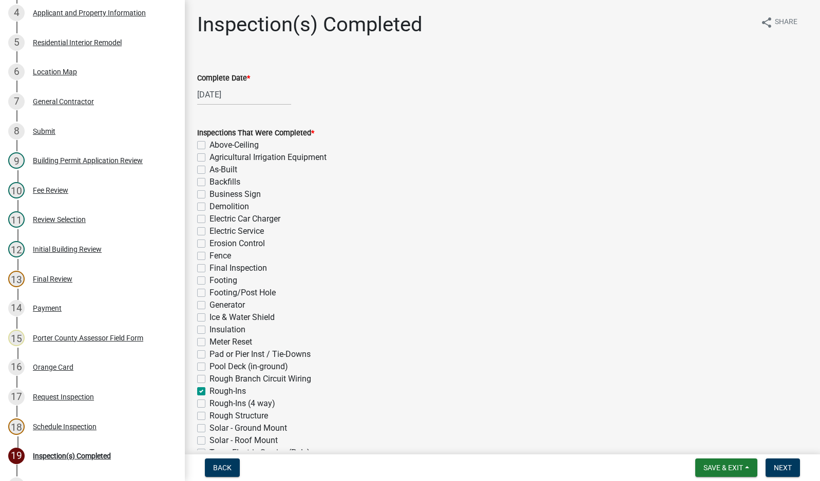
checkbox input "false"
checkbox input "true"
checkbox input "false"
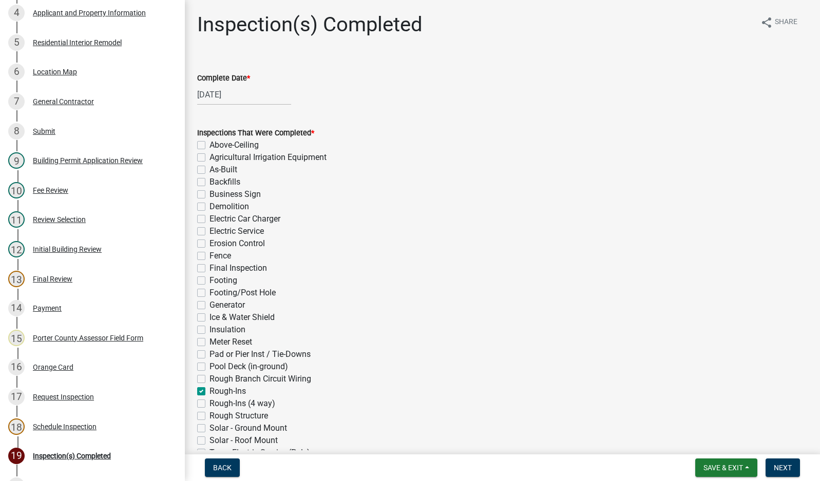
checkbox input "false"
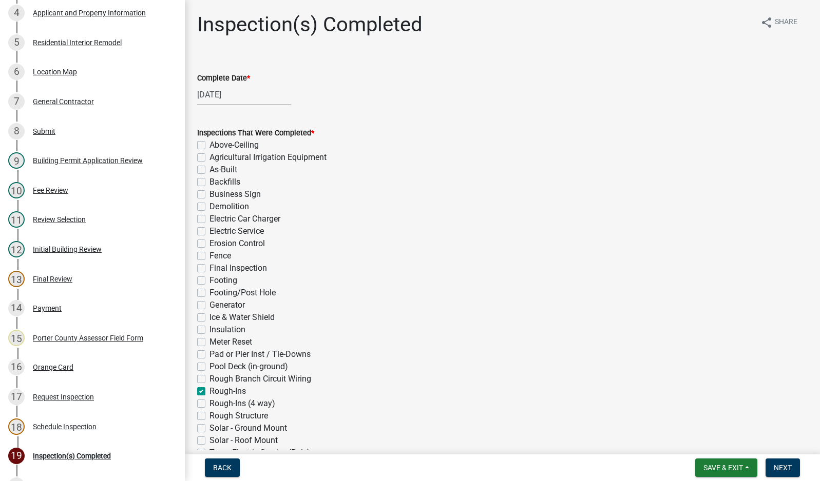
checkbox input "false"
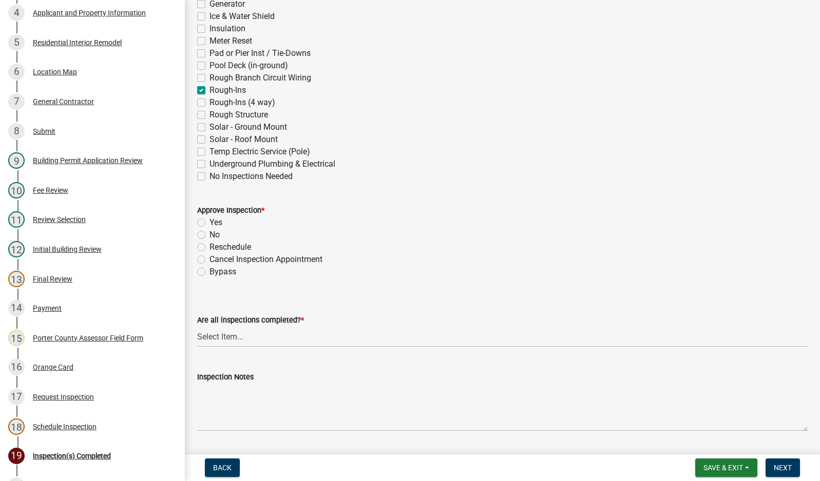
scroll to position [308, 0]
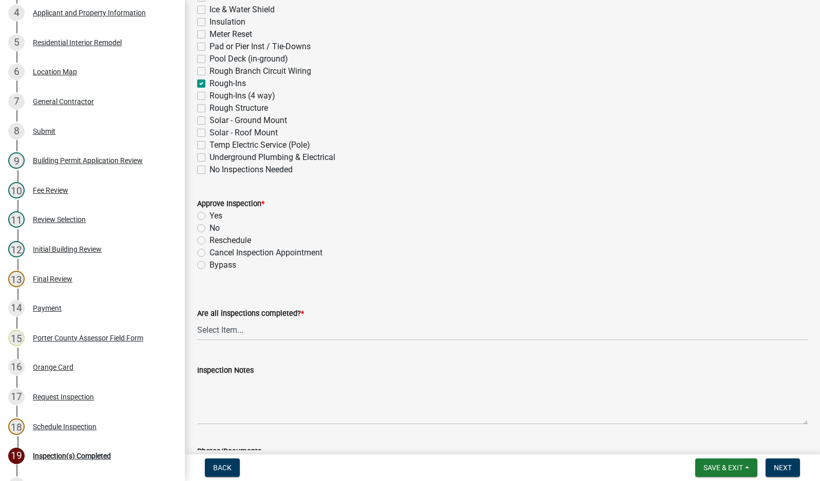
click at [209, 215] on label "Yes" at bounding box center [215, 216] width 13 height 12
click at [209, 215] on input "Yes" at bounding box center [212, 213] width 7 height 7
radio input "true"
click at [265, 329] on select "Select Item... Yes - All Inspections Have Been Completed No - More Inspections …" at bounding box center [502, 330] width 610 height 21
click at [197, 320] on select "Select Item... Yes - All Inspections Have Been Completed No - More Inspections …" at bounding box center [502, 330] width 610 height 21
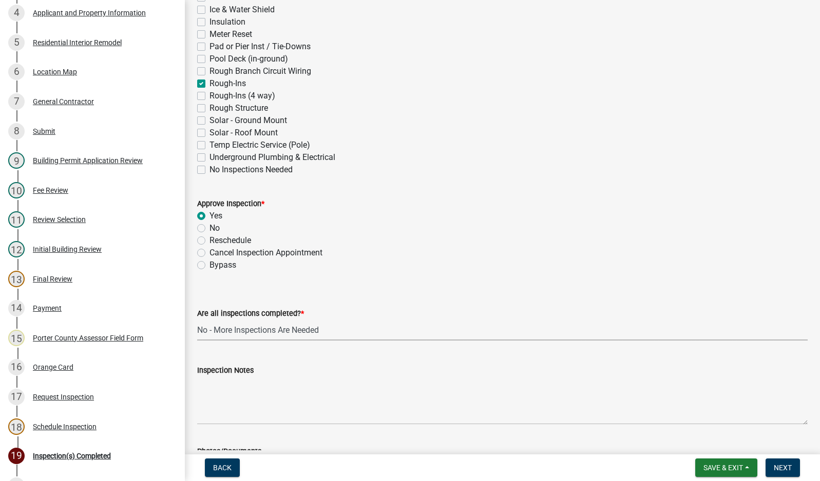
select select "eafbae6d-cbce-48e8-be87-ded322027707"
click at [237, 408] on textarea "Inspection Notes" at bounding box center [502, 401] width 610 height 48
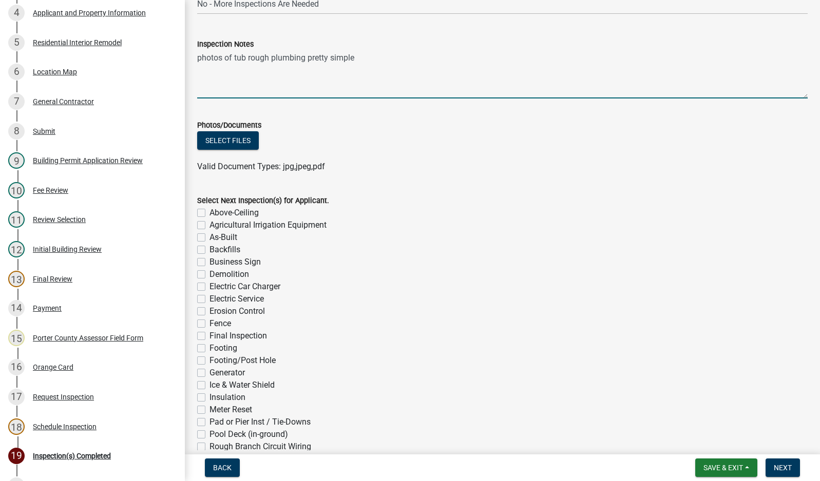
scroll to position [770, 0]
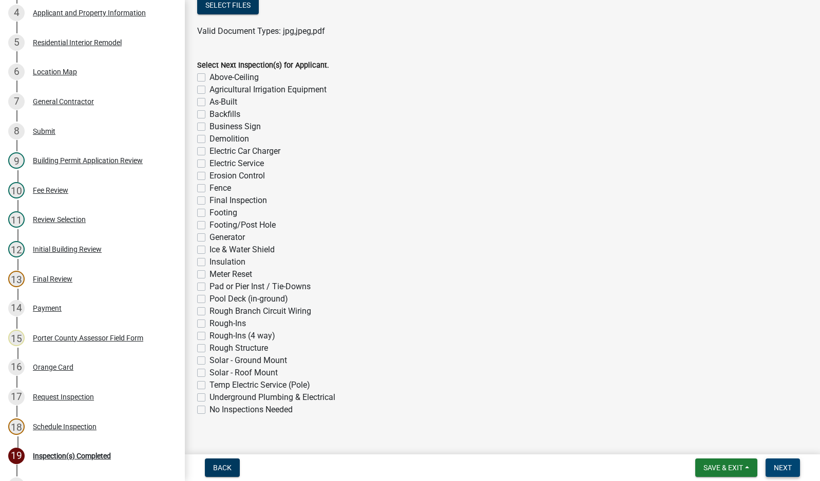
type textarea "photos of tub rough plumbing pretty simple"
click at [773, 465] on button "Next" at bounding box center [782, 468] width 34 height 18
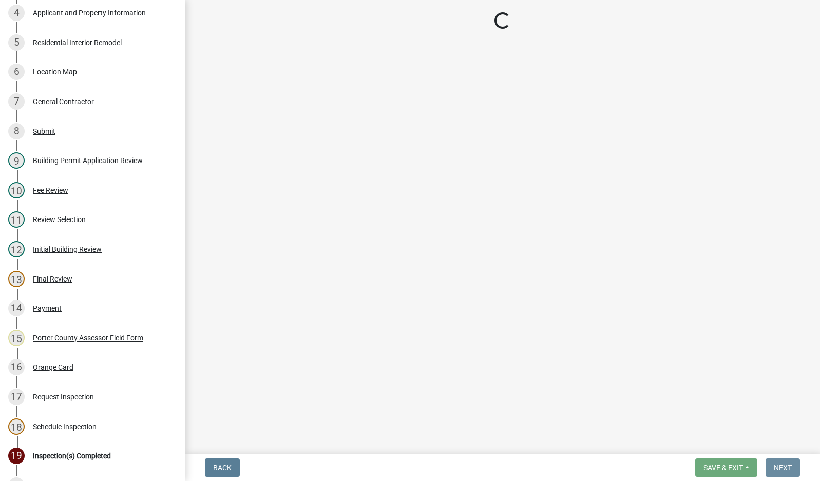
scroll to position [0, 0]
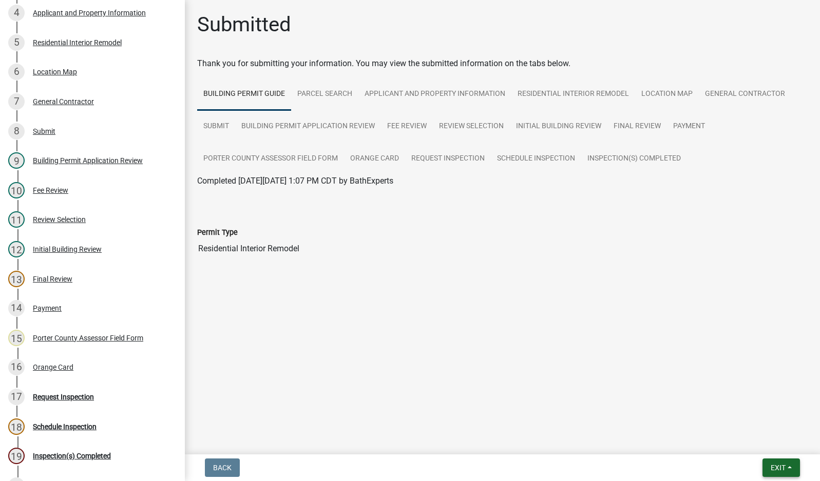
click at [784, 465] on span "Exit" at bounding box center [777, 468] width 15 height 8
click at [773, 442] on button "Save & Exit" at bounding box center [759, 441] width 82 height 25
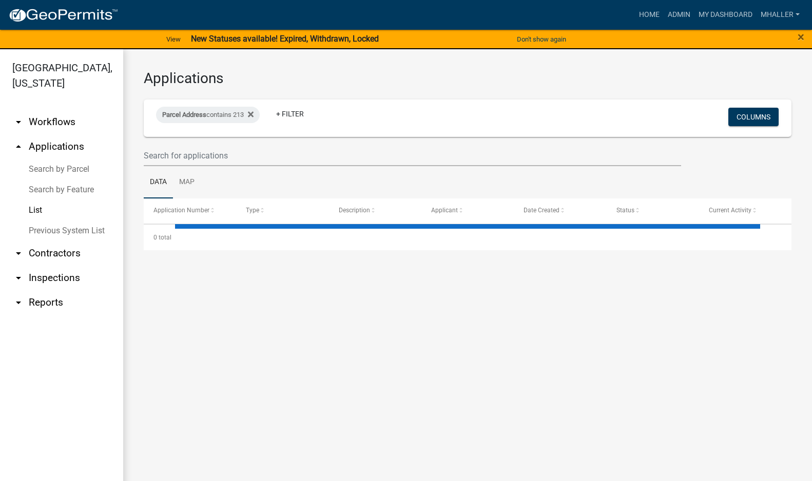
select select "1: 25"
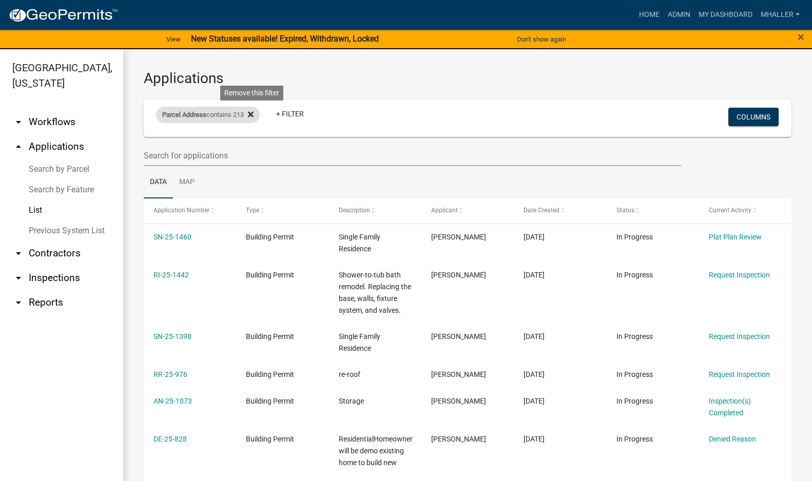
click at [254, 114] on icon at bounding box center [251, 114] width 6 height 8
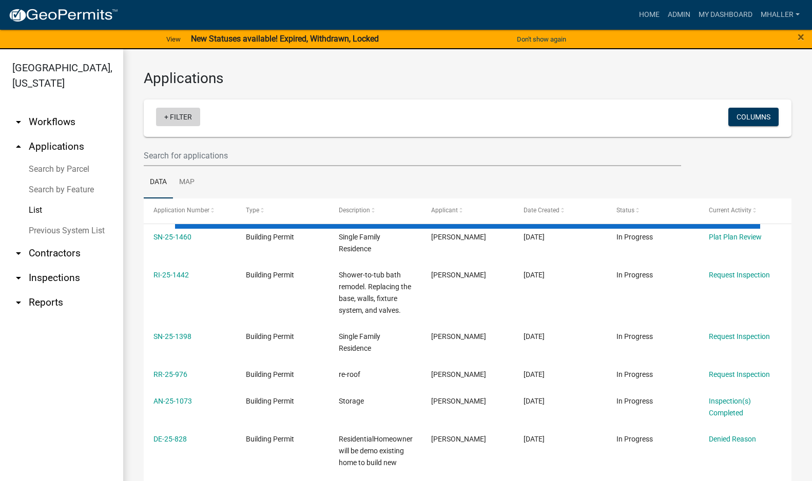
click at [188, 117] on link "+ Filter" at bounding box center [178, 117] width 44 height 18
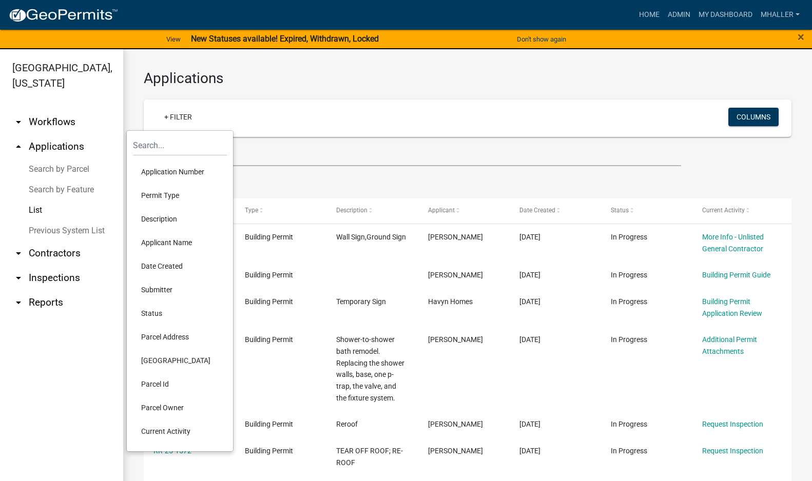
click at [165, 171] on li "Application Number" at bounding box center [180, 172] width 94 height 24
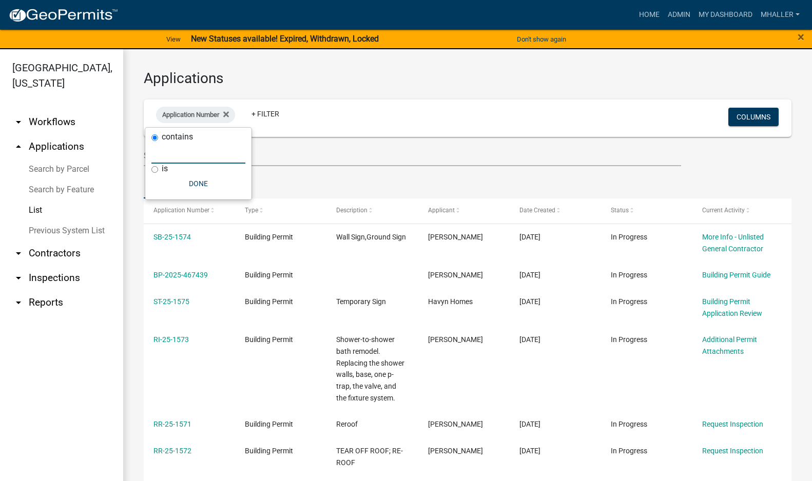
click at [167, 154] on input "text" at bounding box center [198, 153] width 94 height 21
type input "25-1154"
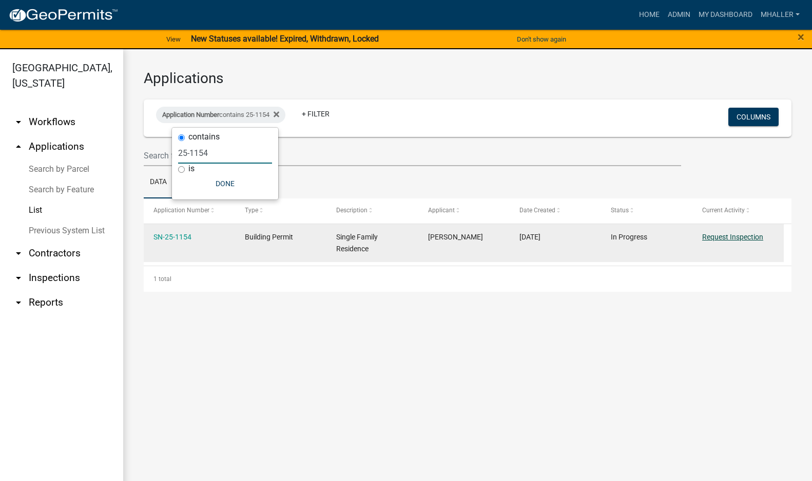
click at [731, 234] on link "Request Inspection" at bounding box center [732, 237] width 61 height 8
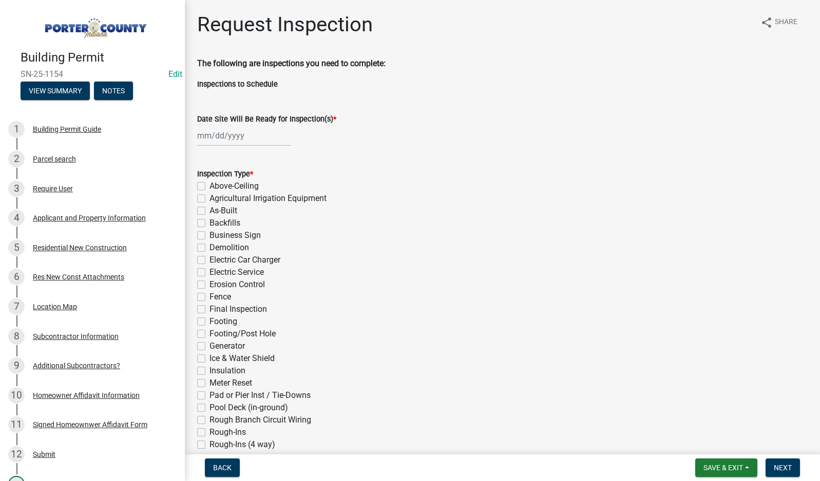
click at [224, 138] on div at bounding box center [244, 135] width 94 height 21
select select "8"
select select "2025"
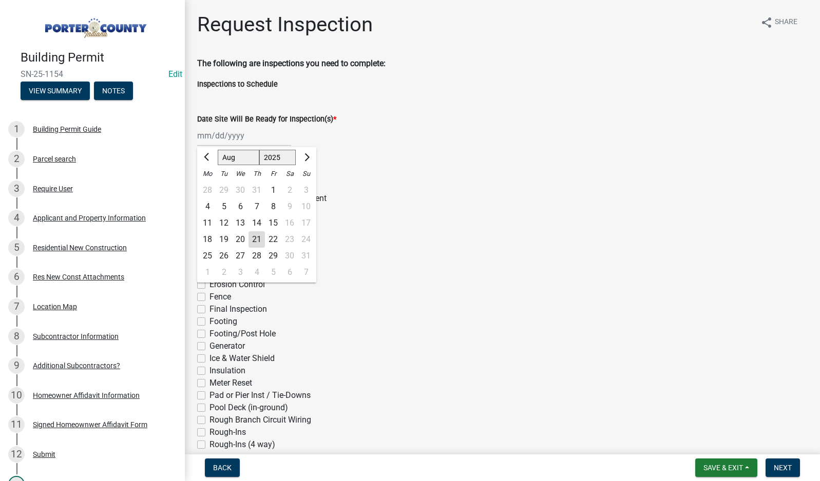
click at [257, 240] on div "21" at bounding box center [256, 239] width 16 height 16
type input "[DATE]"
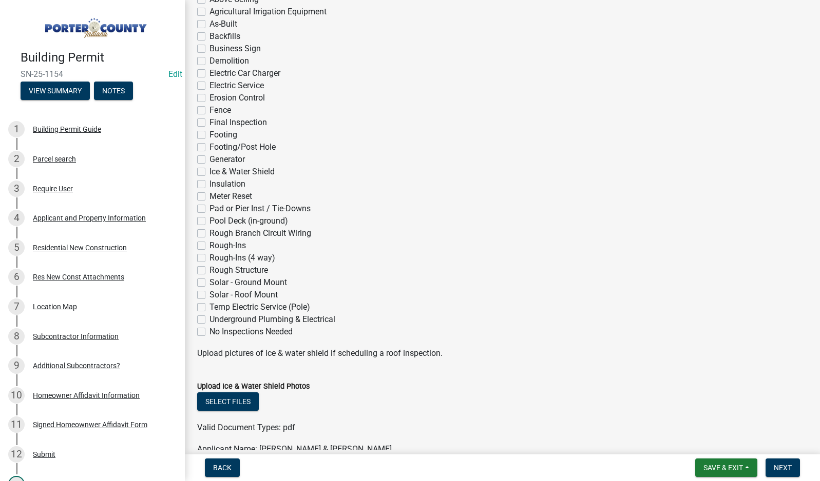
scroll to position [205, 0]
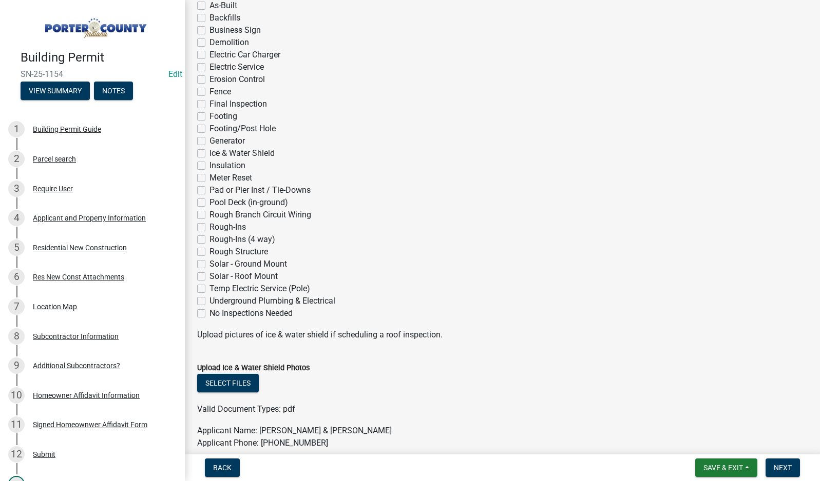
click at [209, 114] on label "Footing" at bounding box center [223, 116] width 28 height 12
click at [209, 114] on input "Footing" at bounding box center [212, 113] width 7 height 7
checkbox input "true"
checkbox input "false"
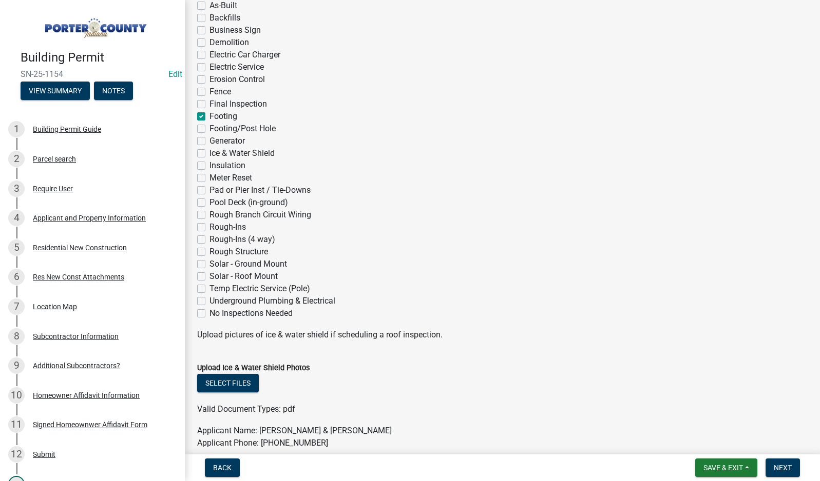
checkbox input "false"
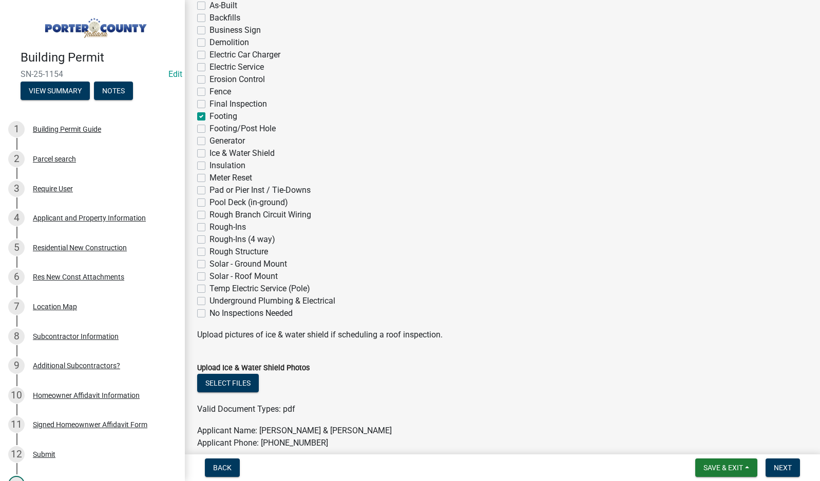
checkbox input "false"
checkbox input "true"
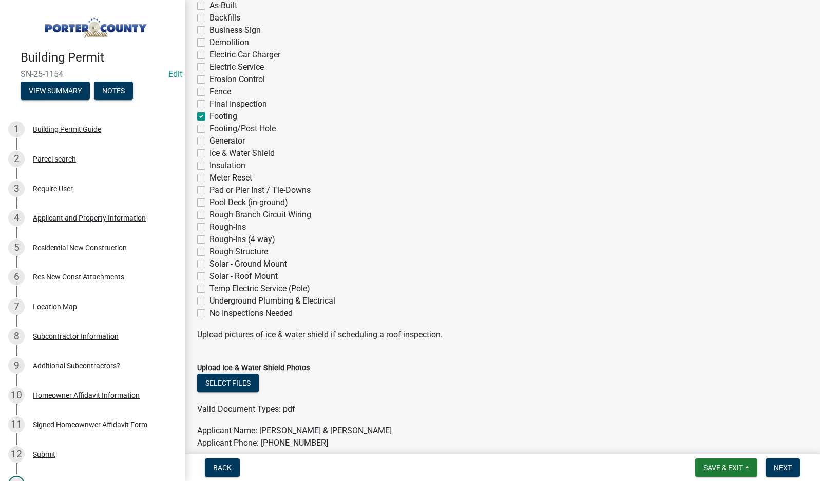
checkbox input "false"
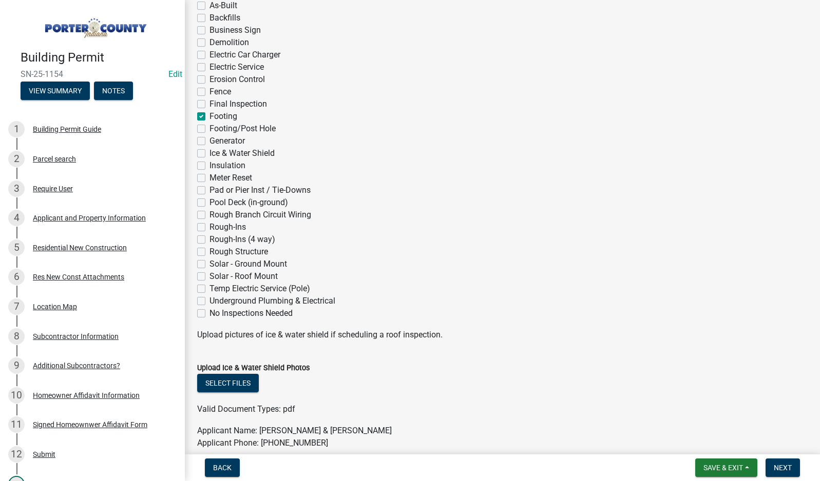
checkbox input "false"
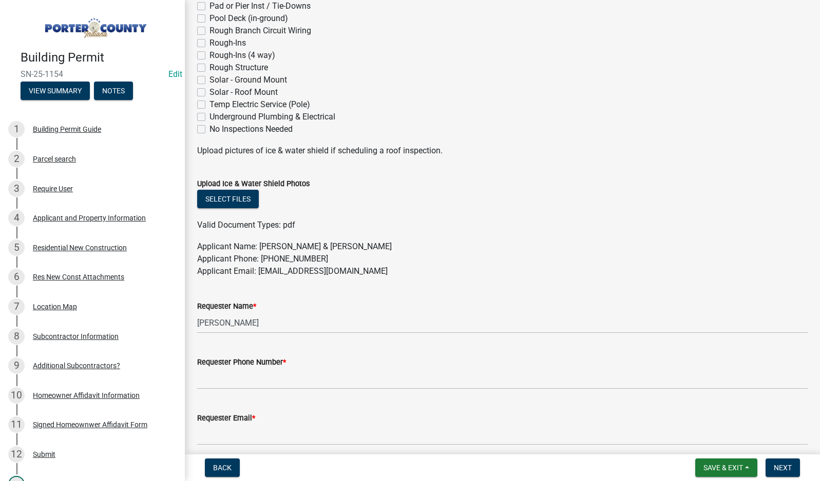
scroll to position [411, 0]
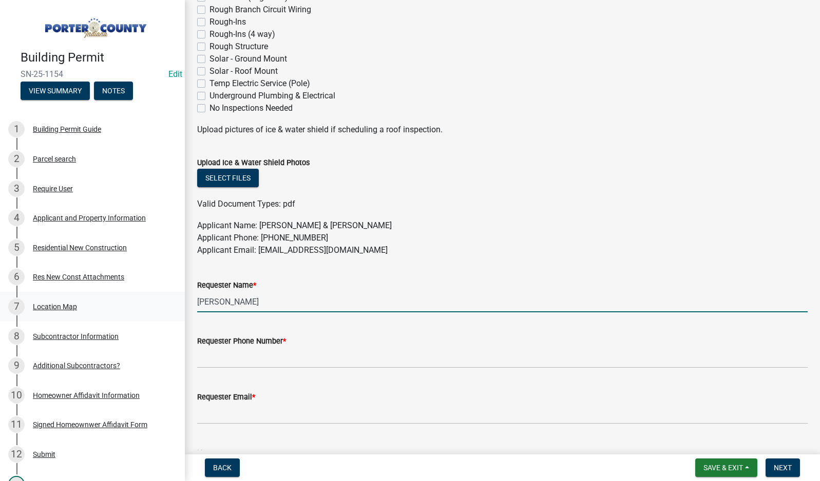
drag, startPoint x: 264, startPoint y: 304, endPoint x: 166, endPoint y: 303, distance: 98.0
click at [166, 303] on div "Building Permit SN-25-1154 Edit View Summary Notes 1 Building Permit Guide 2 Pa…" at bounding box center [410, 240] width 820 height 481
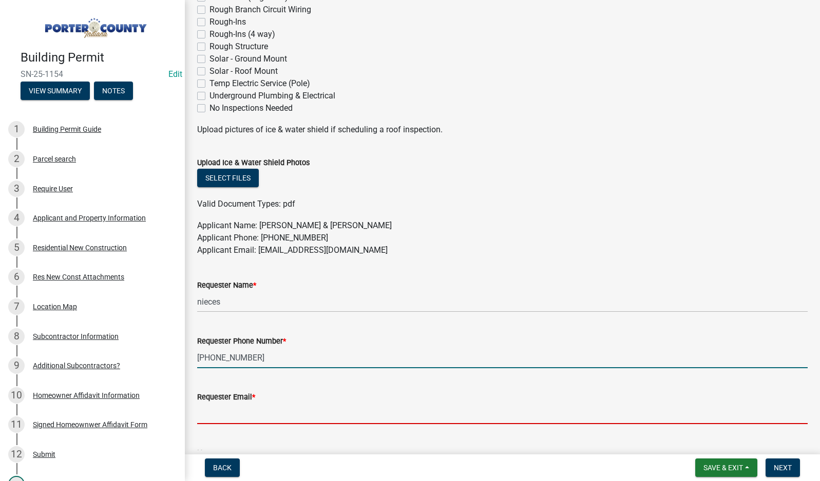
click at [226, 416] on input "Requester Email *" at bounding box center [502, 413] width 610 height 21
click at [273, 413] on input "Requester Email *" at bounding box center [502, 413] width 610 height 21
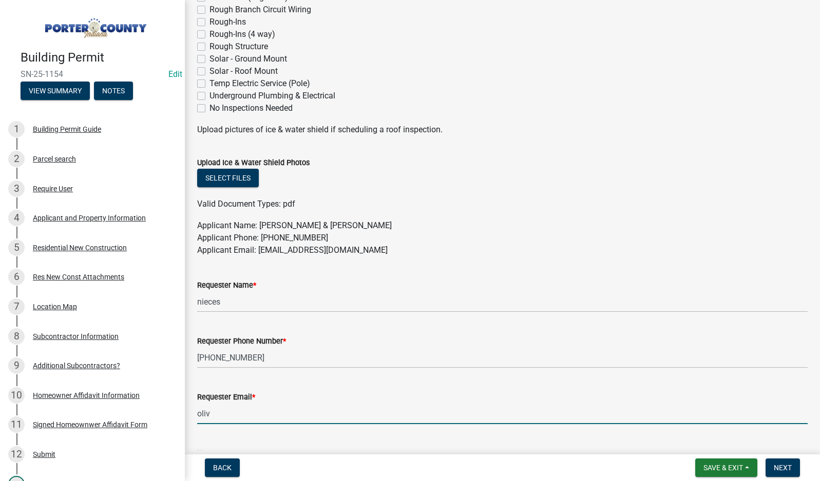
drag, startPoint x: 270, startPoint y: 414, endPoint x: 186, endPoint y: 416, distance: 84.7
click at [186, 416] on div "Request Inspection share Share The following are inspections you need to comple…" at bounding box center [502, 63] width 635 height 923
click at [215, 415] on input "Requester Email *" at bounding box center [502, 413] width 610 height 21
click at [771, 468] on button "Next" at bounding box center [782, 468] width 34 height 18
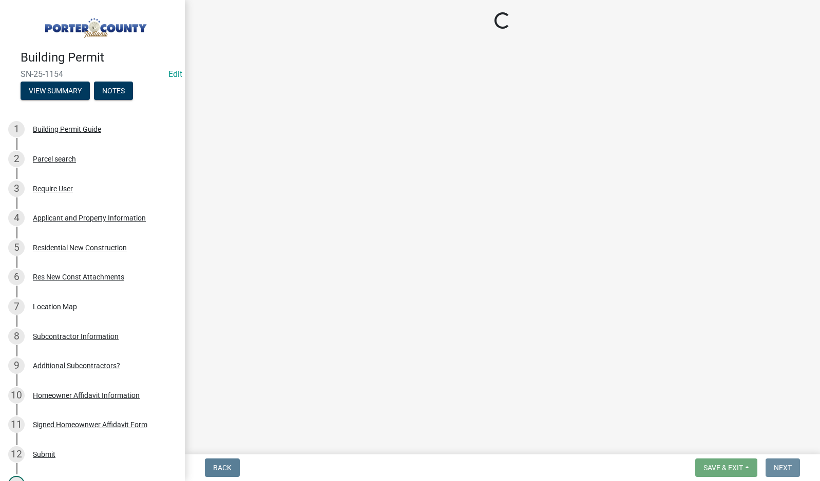
scroll to position [0, 0]
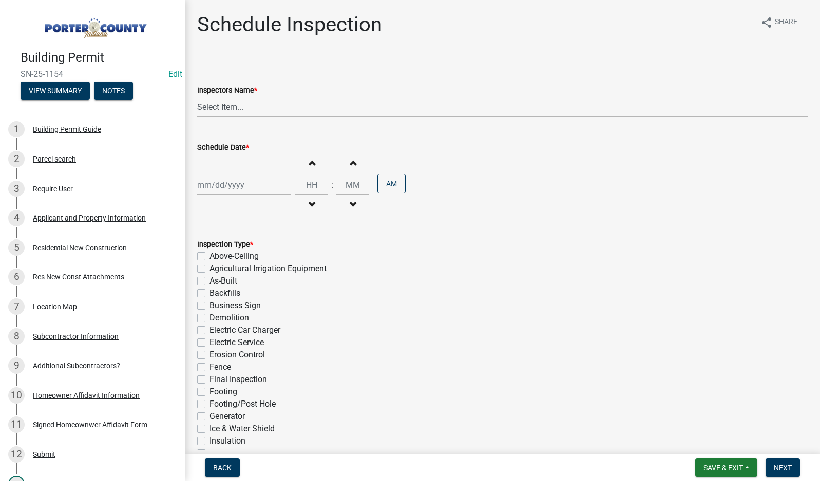
click at [229, 105] on select "Select Item... mhaller ([PERSON_NAME])" at bounding box center [502, 106] width 610 height 21
click at [197, 96] on select "Select Item... mhaller ([PERSON_NAME])" at bounding box center [502, 106] width 610 height 21
click at [237, 190] on div at bounding box center [244, 185] width 94 height 21
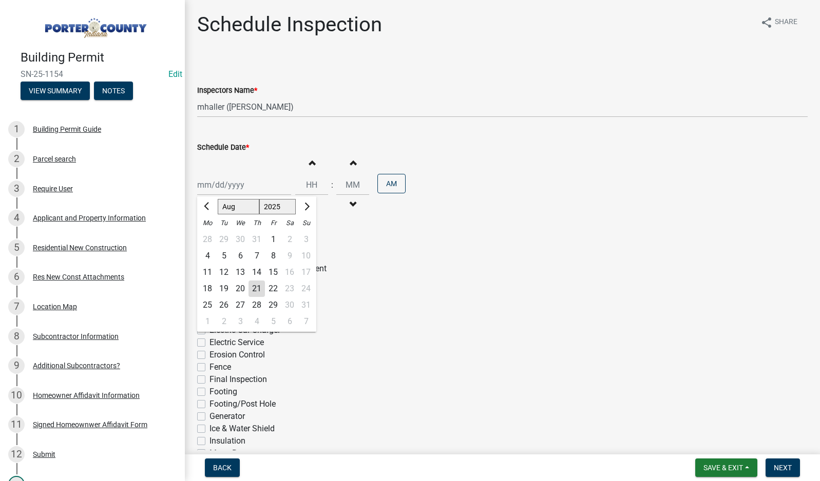
click at [275, 291] on div "22" at bounding box center [273, 289] width 16 height 16
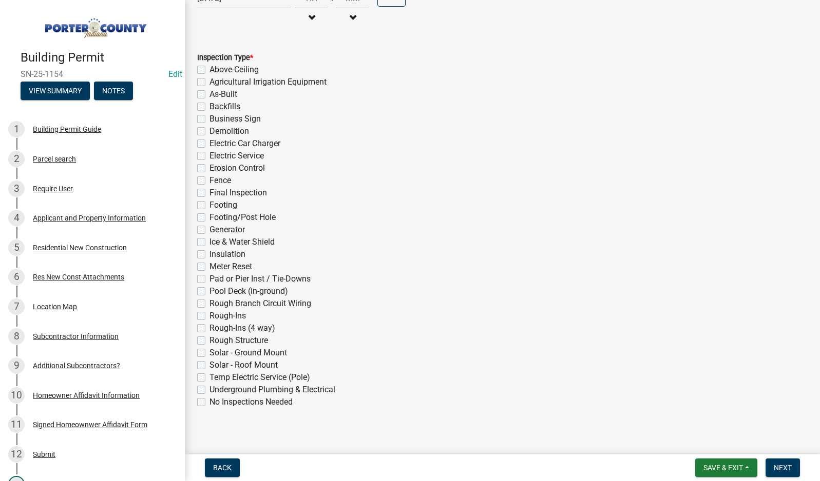
scroll to position [194, 0]
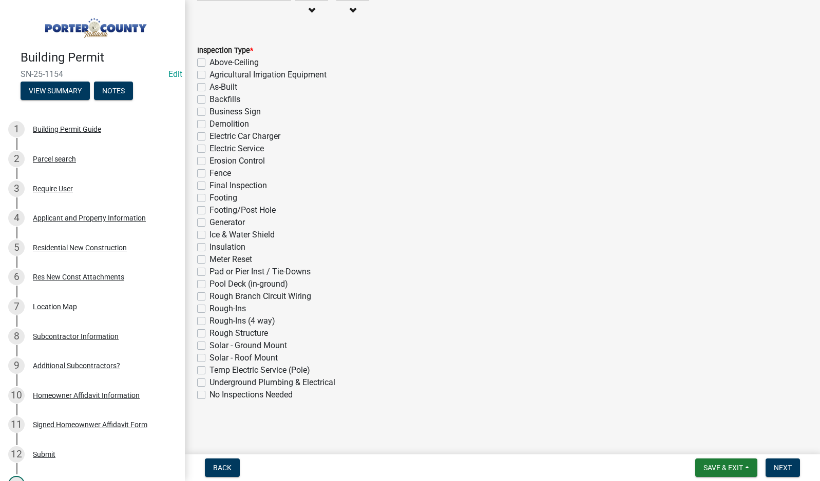
click at [209, 199] on label "Footing" at bounding box center [223, 198] width 28 height 12
click at [209, 199] on input "Footing" at bounding box center [212, 195] width 7 height 7
click at [786, 468] on span "Next" at bounding box center [782, 468] width 18 height 8
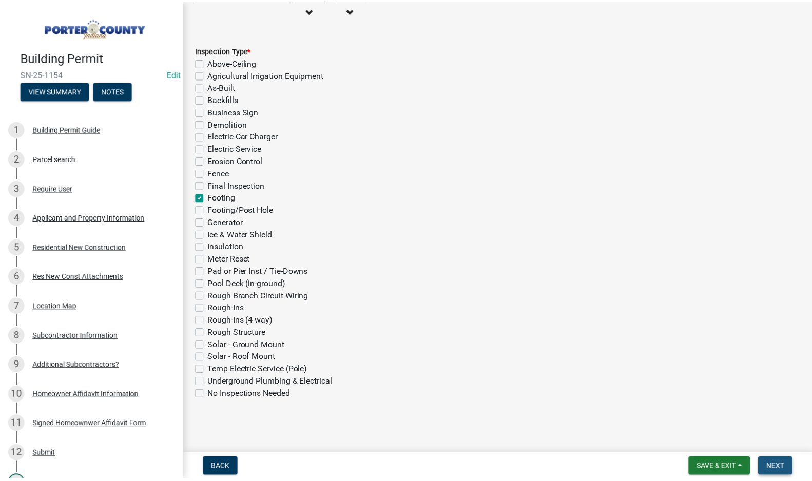
scroll to position [0, 0]
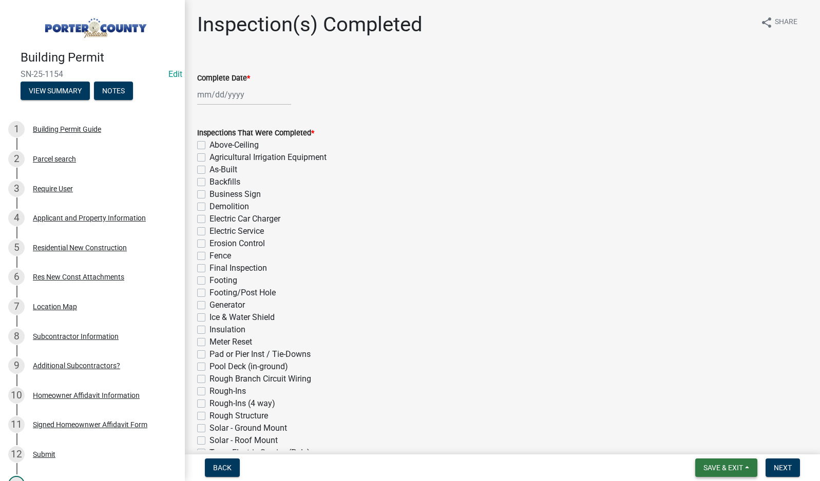
click at [710, 474] on button "Save & Exit" at bounding box center [726, 468] width 62 height 18
click at [703, 442] on button "Save & Exit" at bounding box center [716, 441] width 82 height 25
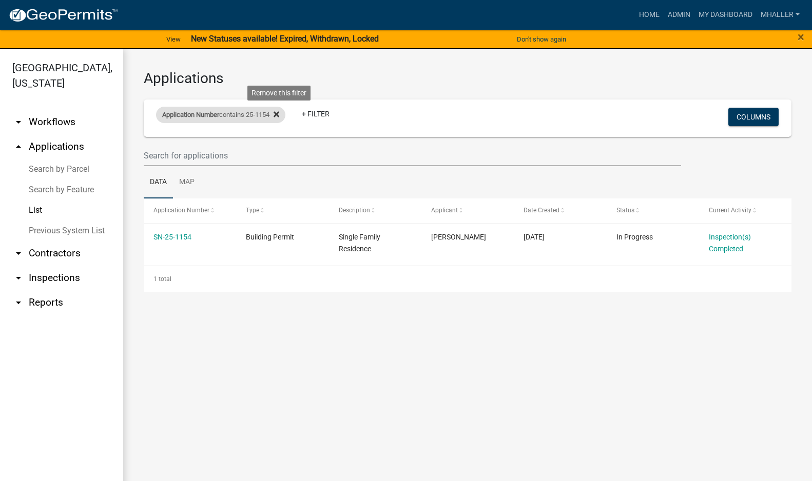
click at [279, 114] on icon at bounding box center [277, 115] width 6 height 6
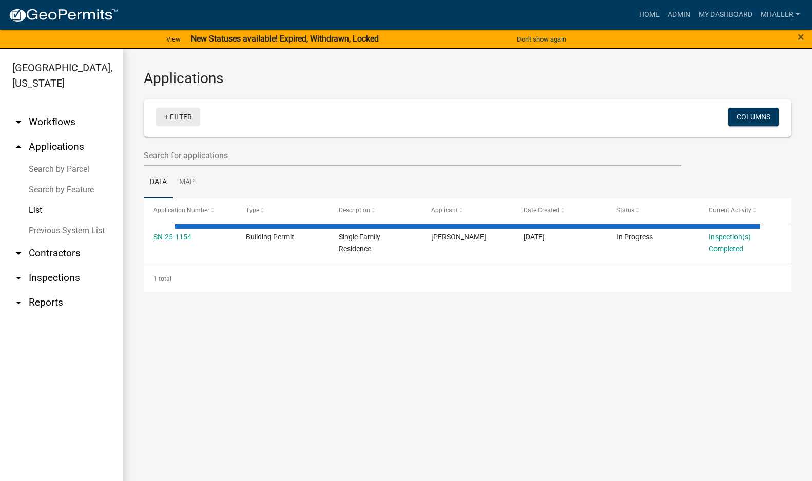
click at [178, 115] on link "+ Filter" at bounding box center [178, 117] width 44 height 18
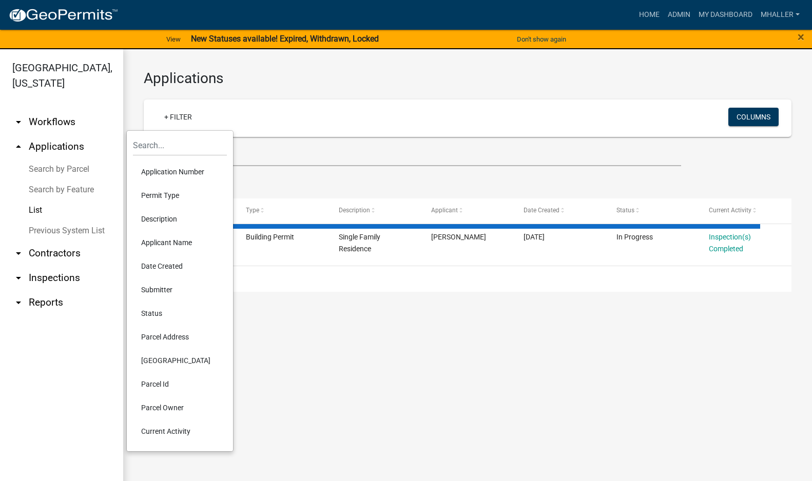
click at [168, 335] on li "Parcel Address" at bounding box center [180, 337] width 94 height 24
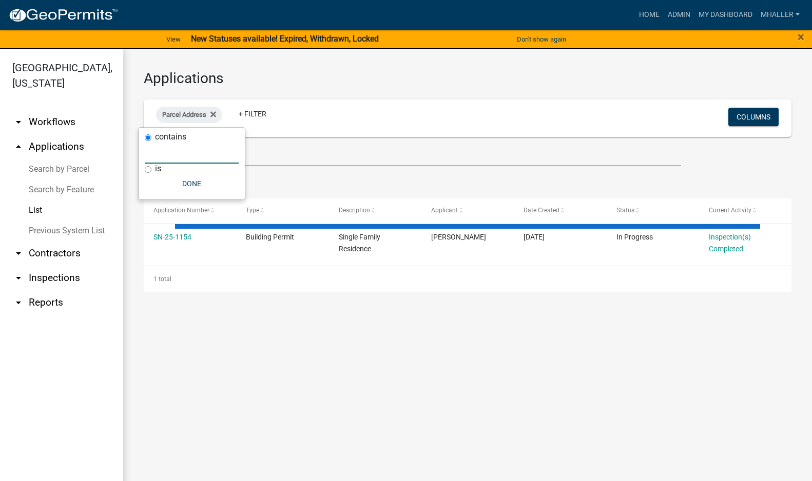
click at [157, 153] on input "text" at bounding box center [192, 153] width 94 height 21
